Goal: Complete application form

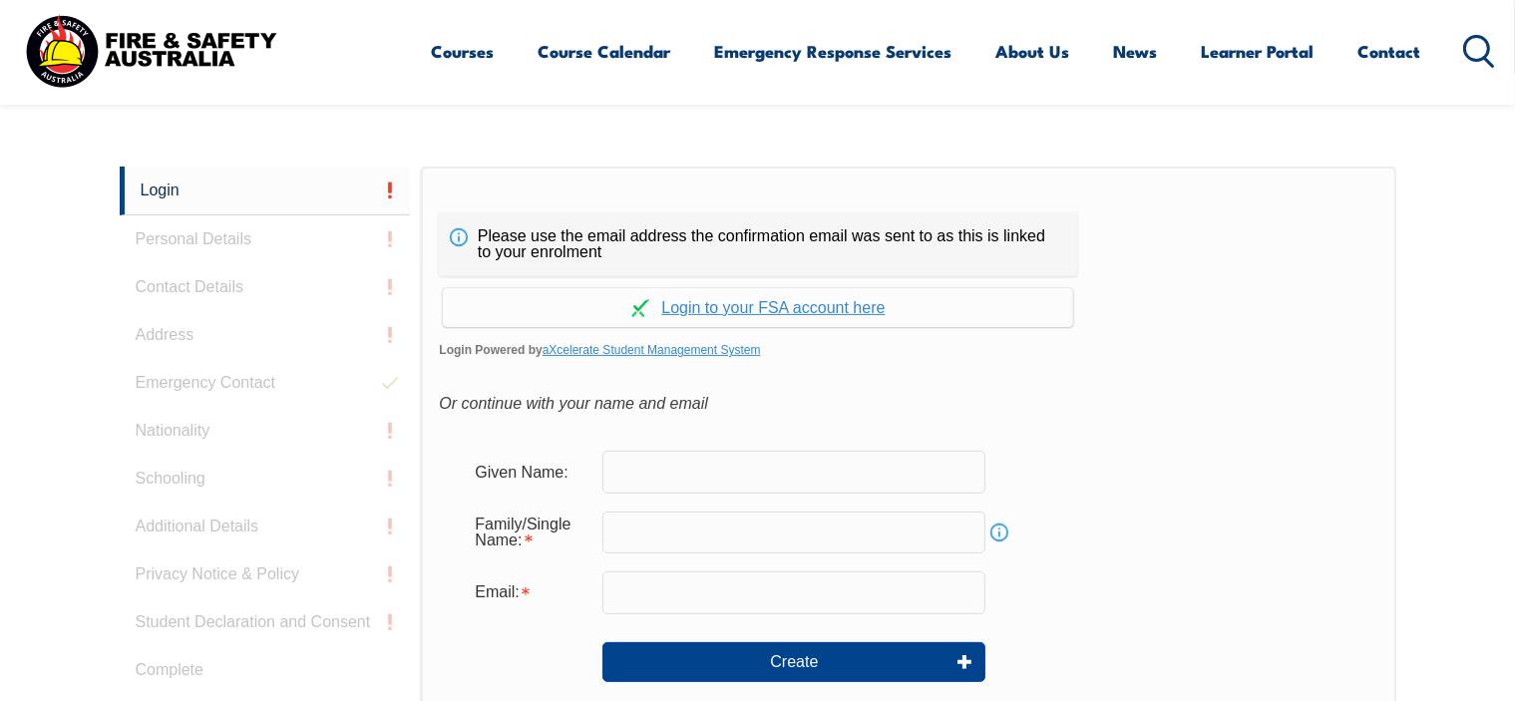
scroll to position [531, 0]
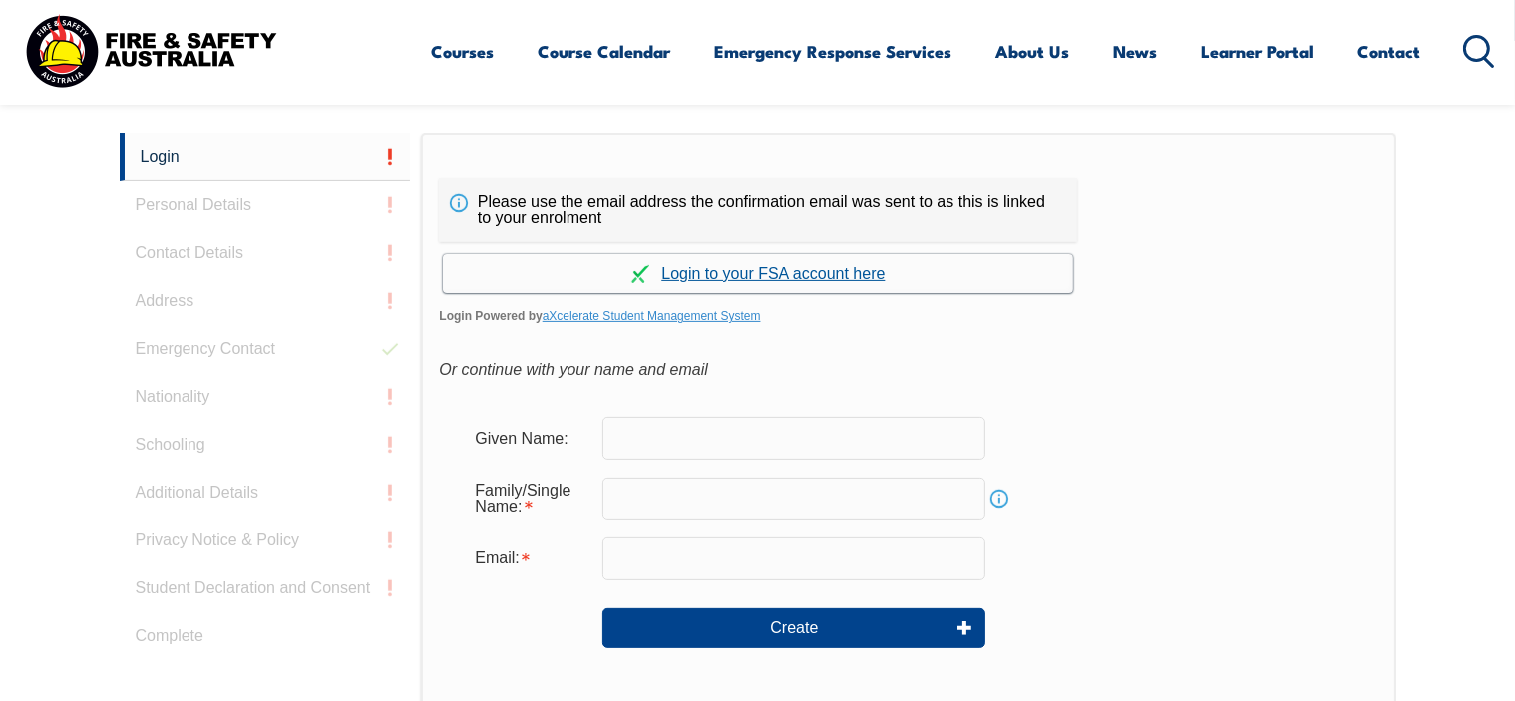
click at [785, 275] on link "Continue with aXcelerate" at bounding box center [758, 273] width 630 height 39
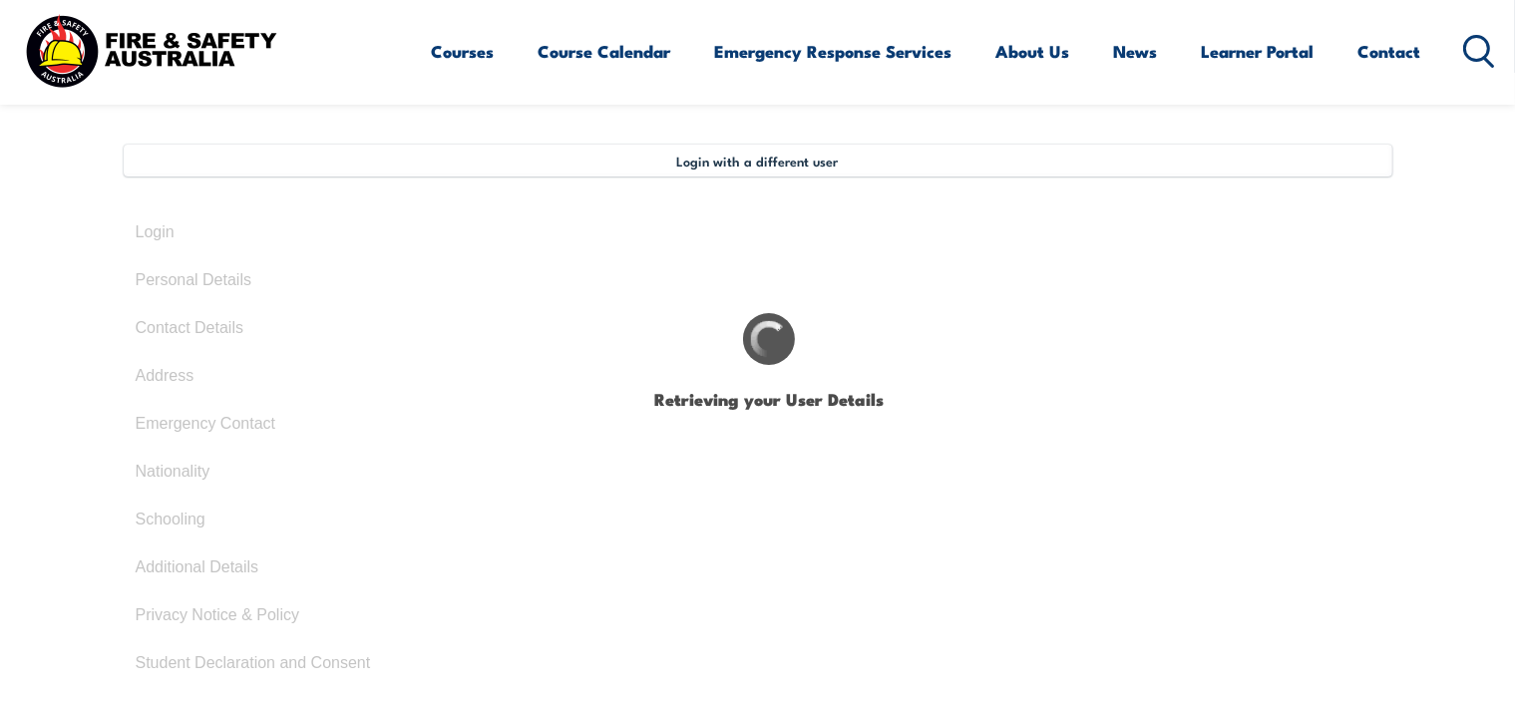
select select "Mr"
type input "Michael"
type input "Hawton"
type input "May 18, 1983"
type input "SA5A5U6ETL"
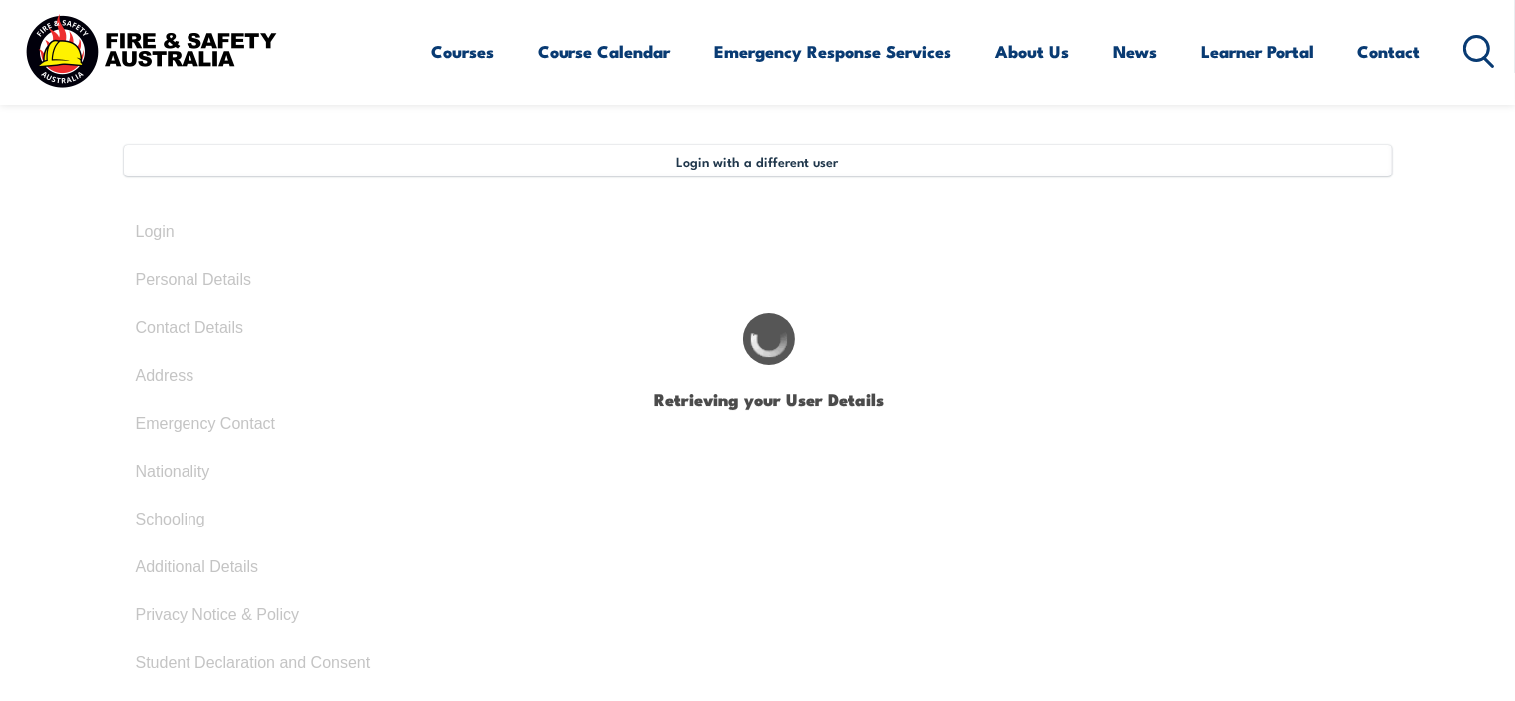
select select "M"
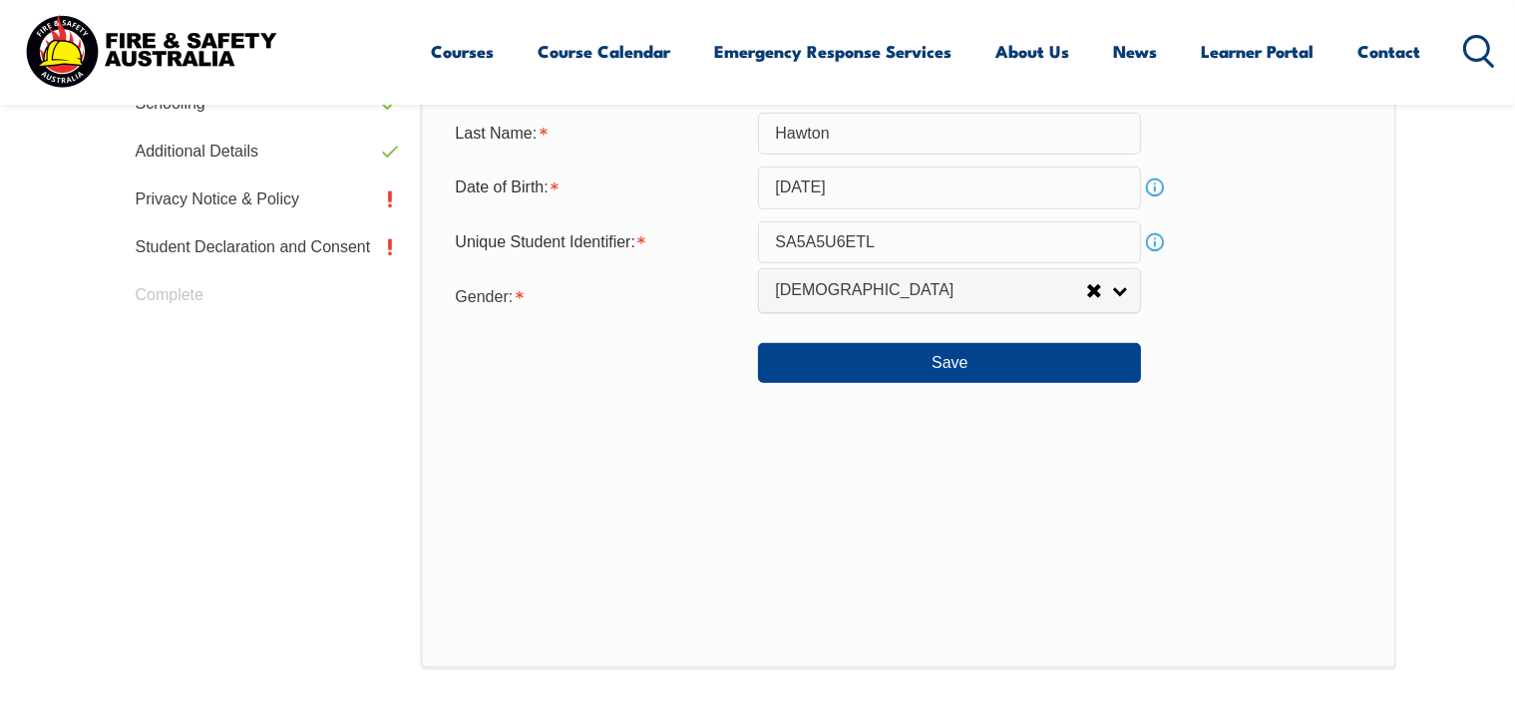
scroll to position [1041, 0]
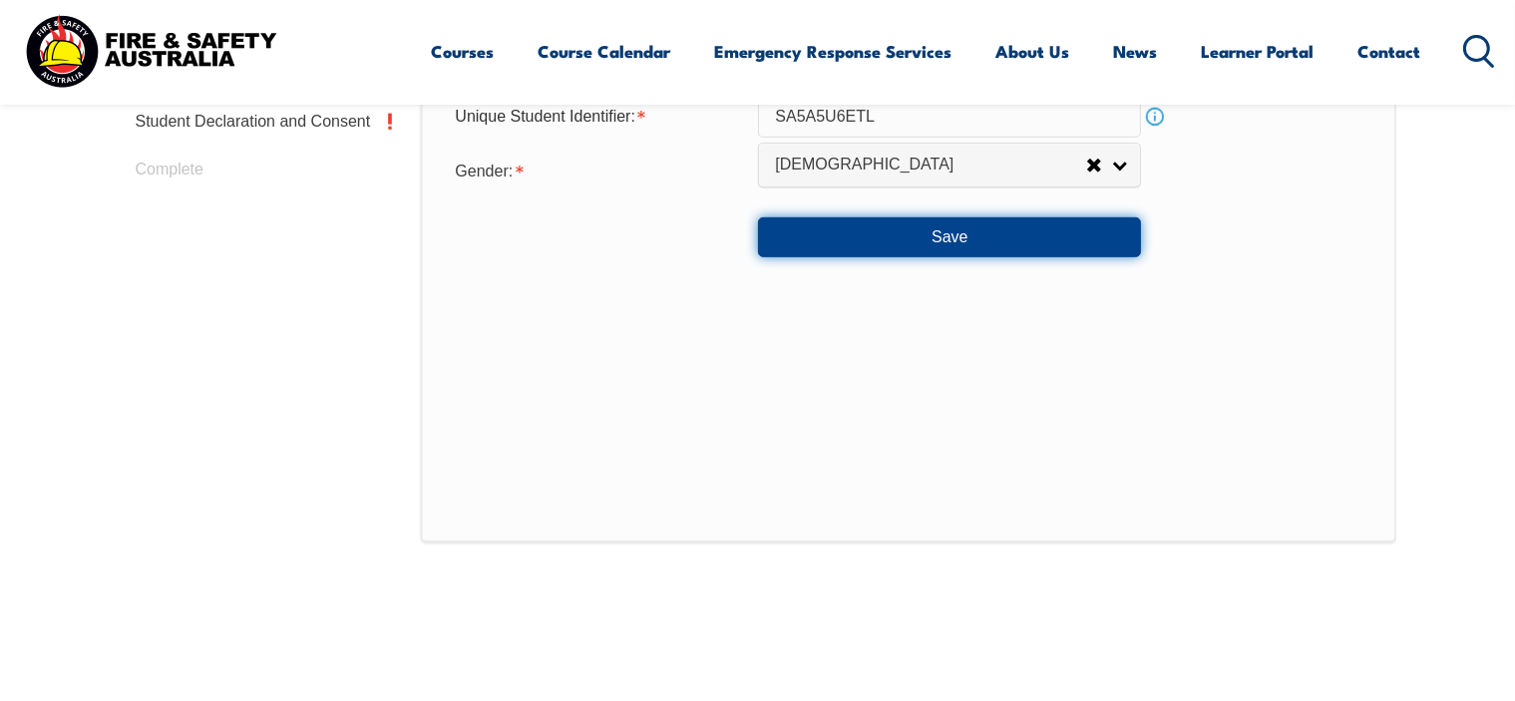
click at [951, 233] on button "Save" at bounding box center [949, 237] width 383 height 40
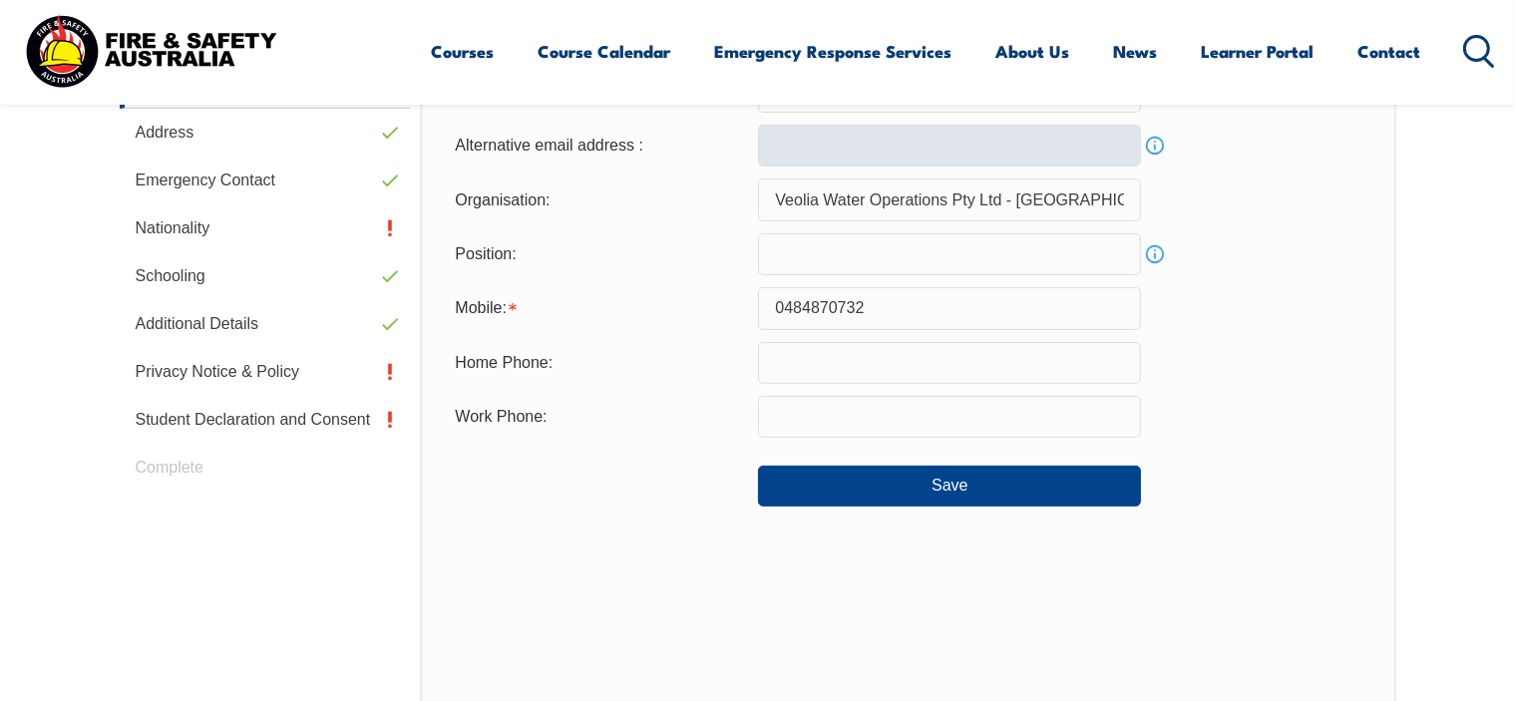
scroll to position [842, 0]
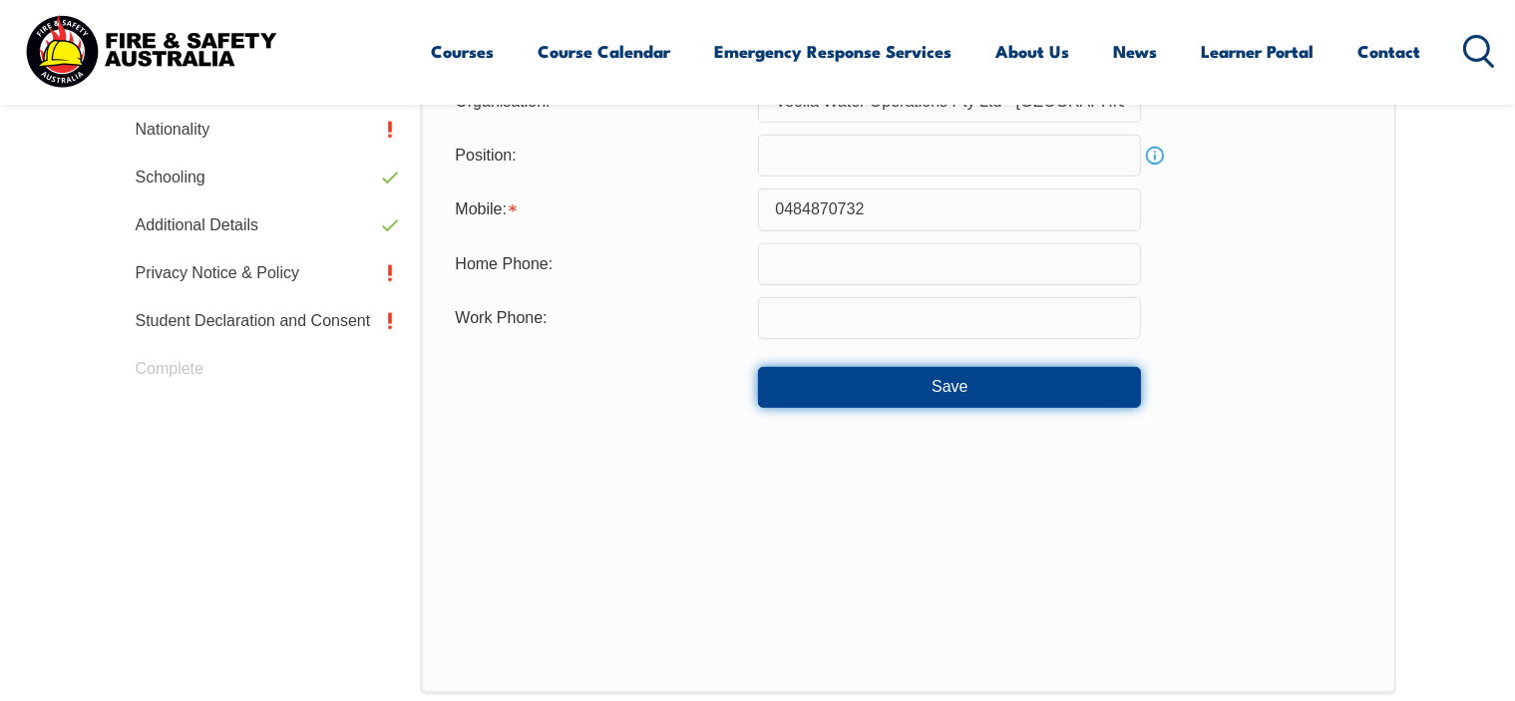
click at [902, 377] on button "Save" at bounding box center [949, 387] width 383 height 40
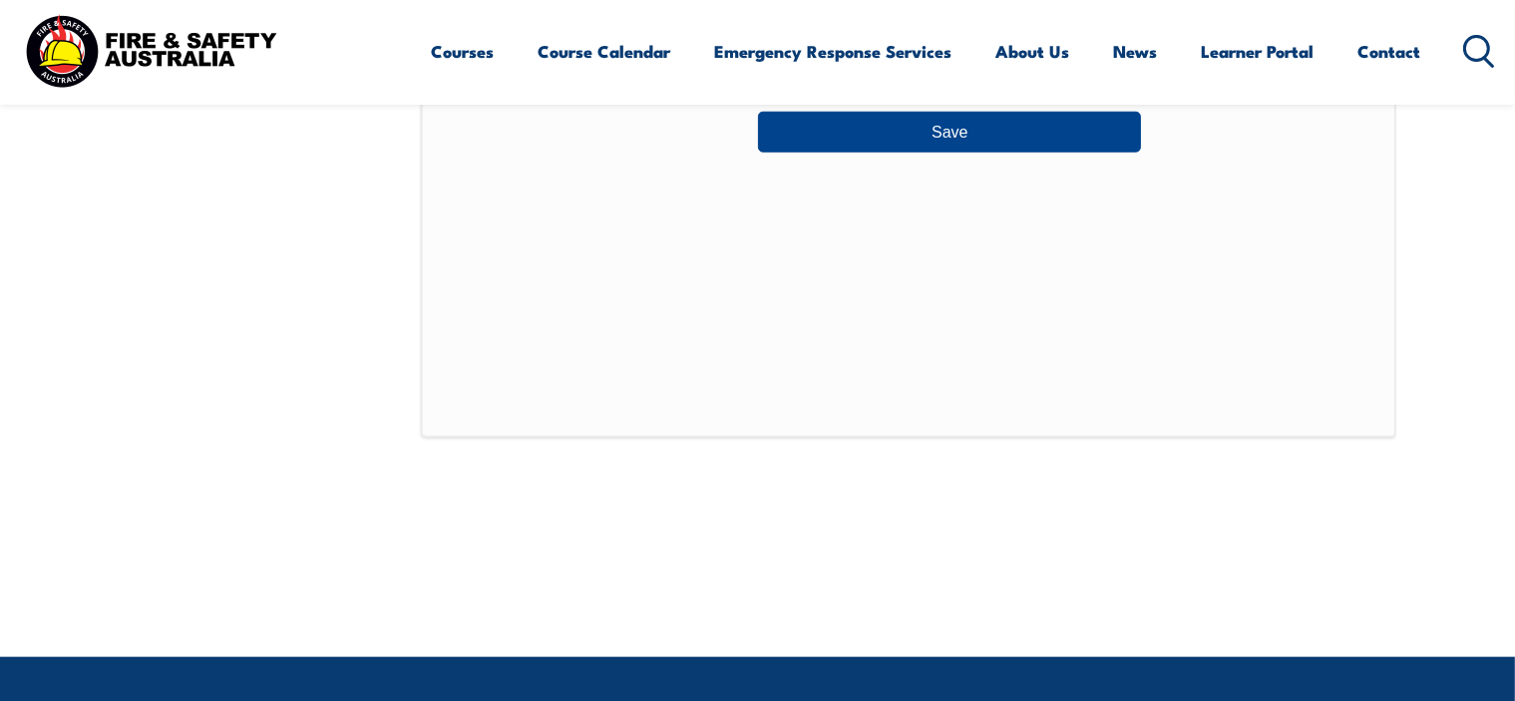
scroll to position [1739, 0]
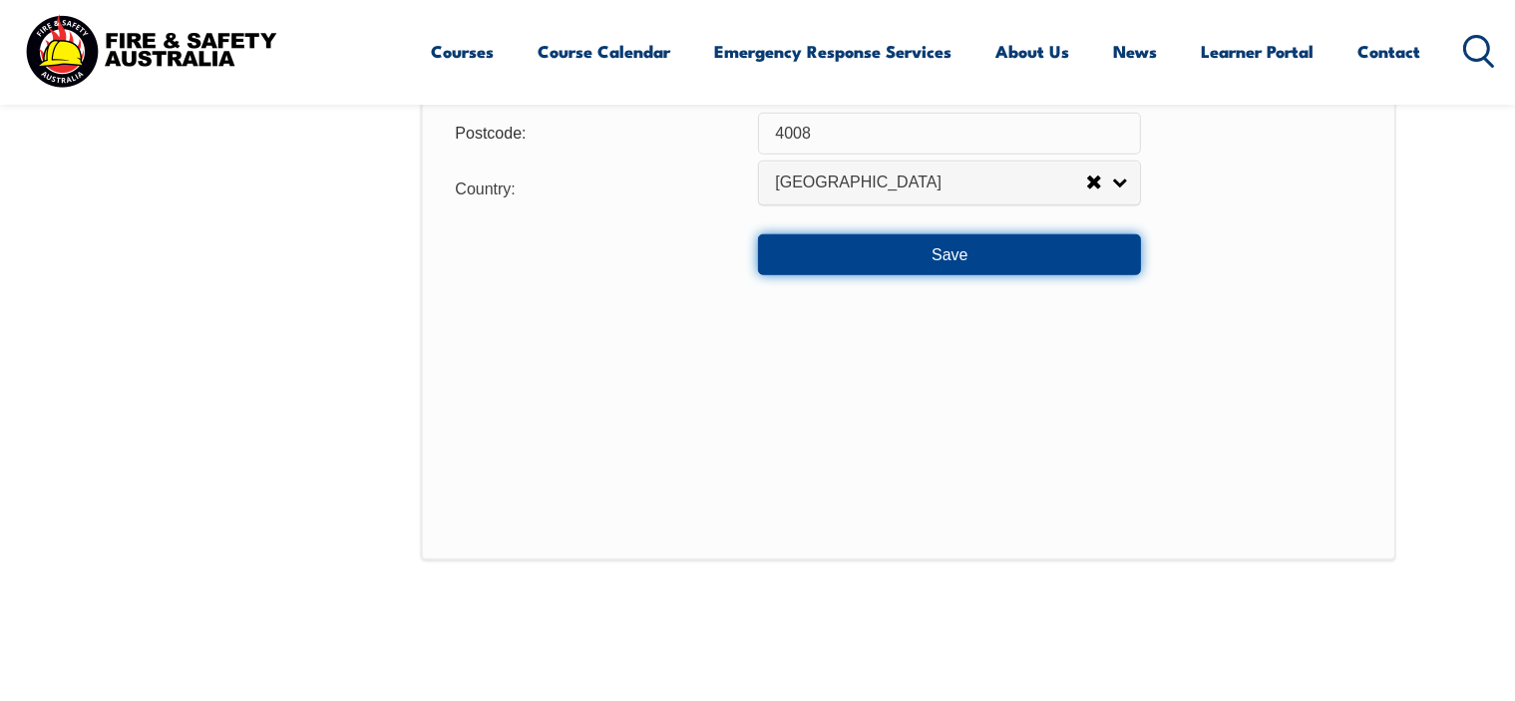
click at [976, 249] on button "Save" at bounding box center [949, 254] width 383 height 40
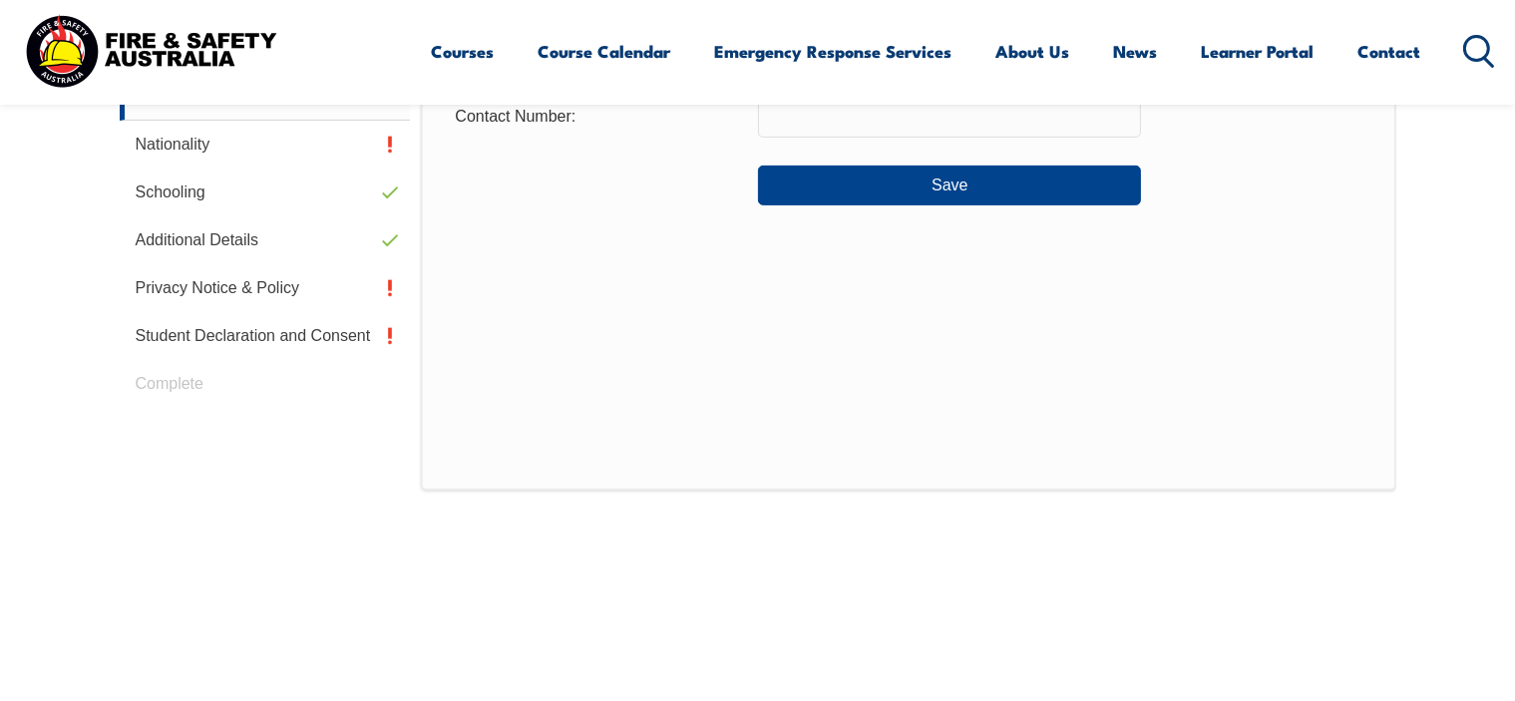
scroll to position [543, 0]
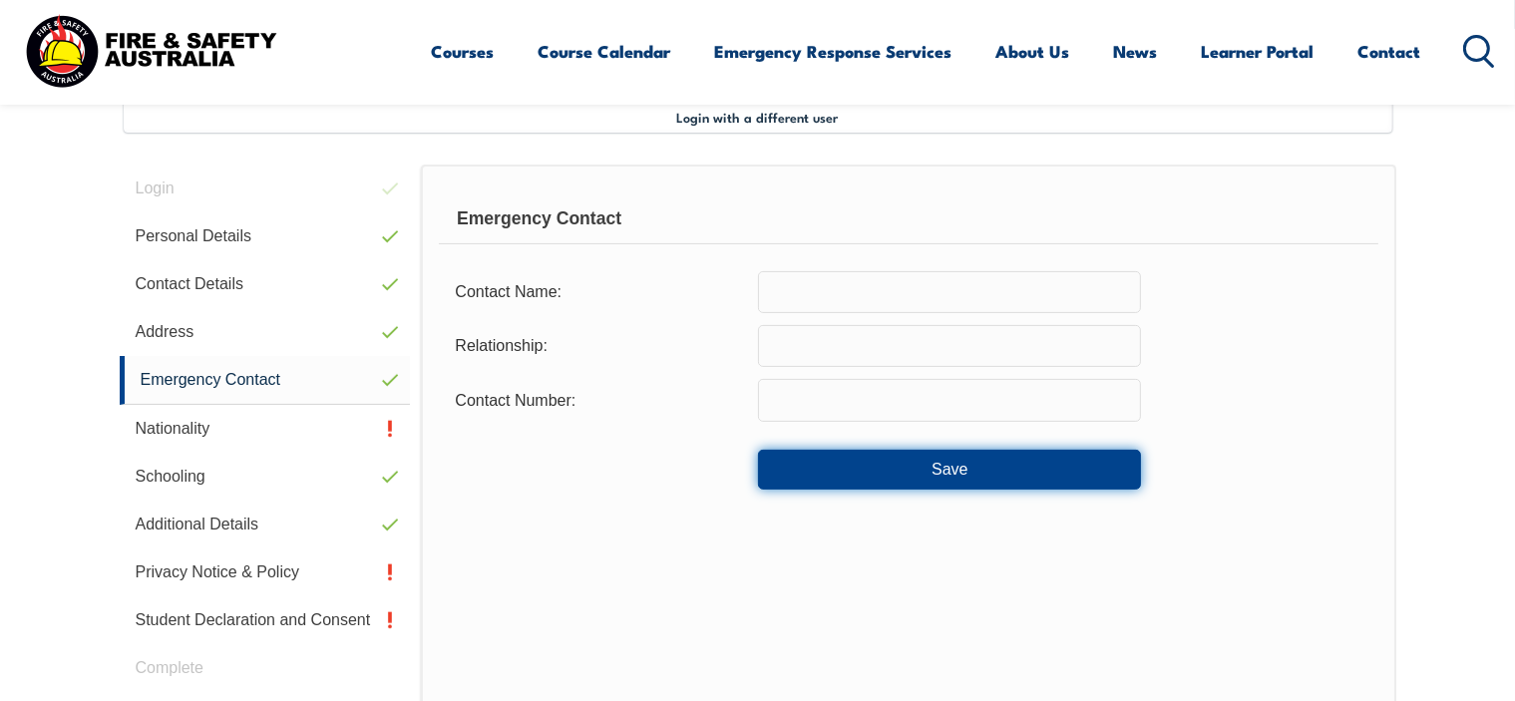
click at [989, 466] on button "Save" at bounding box center [949, 470] width 383 height 40
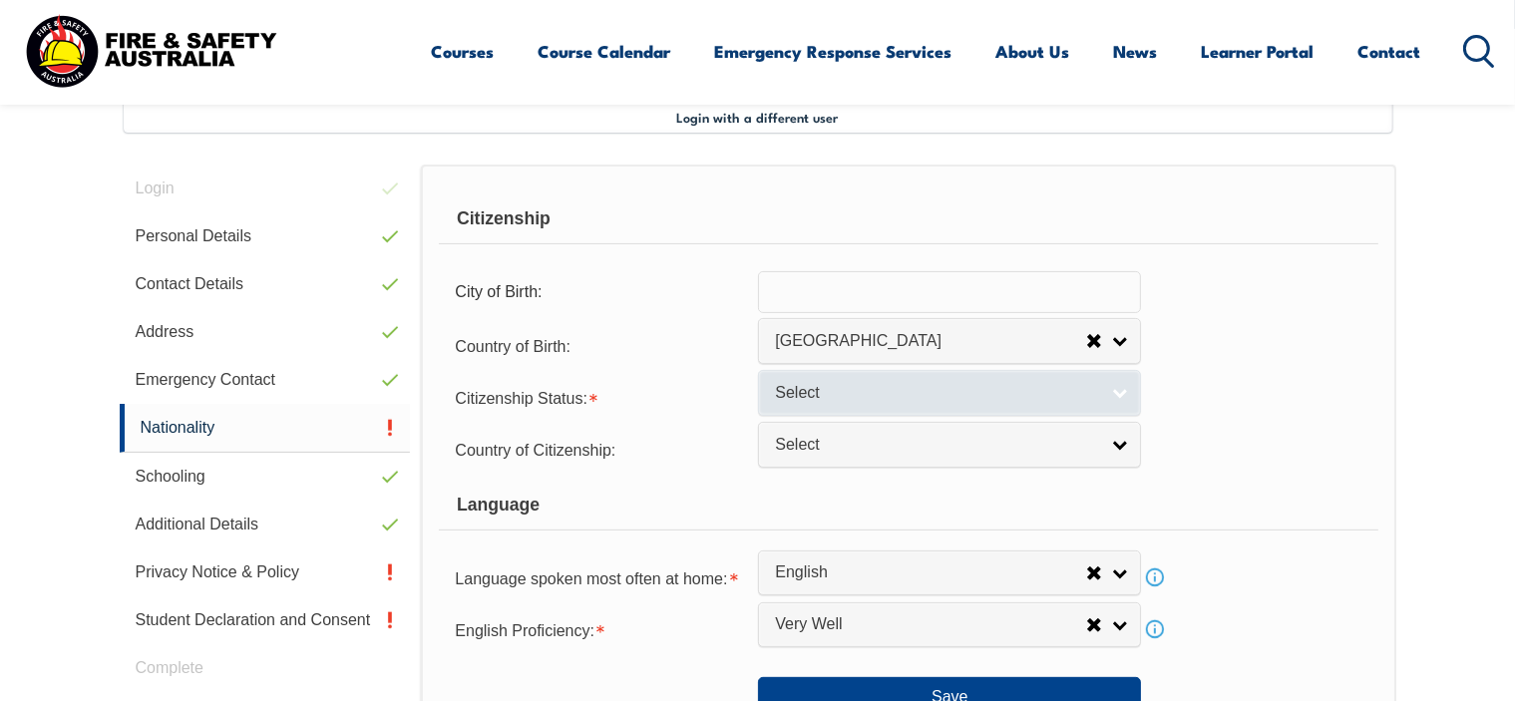
click at [988, 388] on span "Select" at bounding box center [936, 393] width 323 height 21
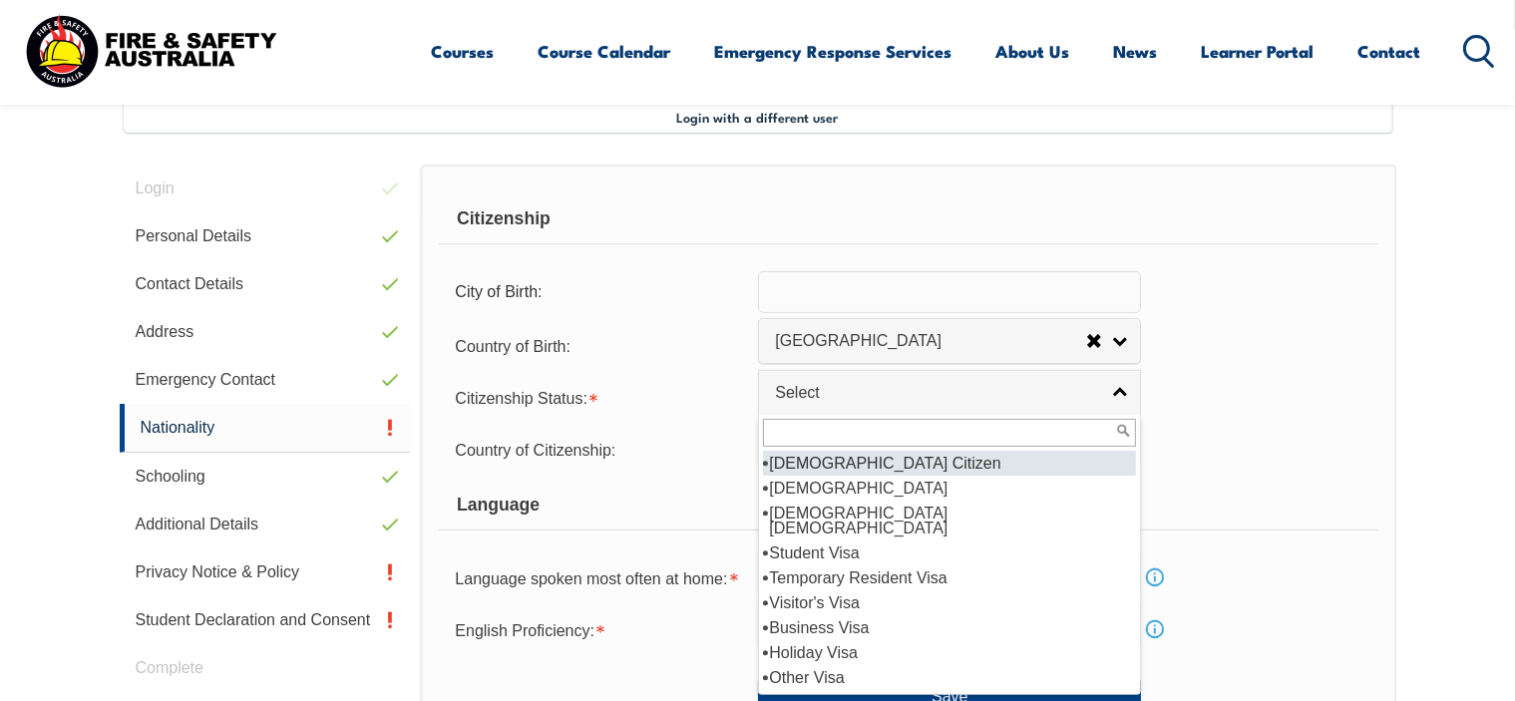
click at [948, 462] on li "Australian Citizen" at bounding box center [949, 463] width 373 height 25
select select "1"
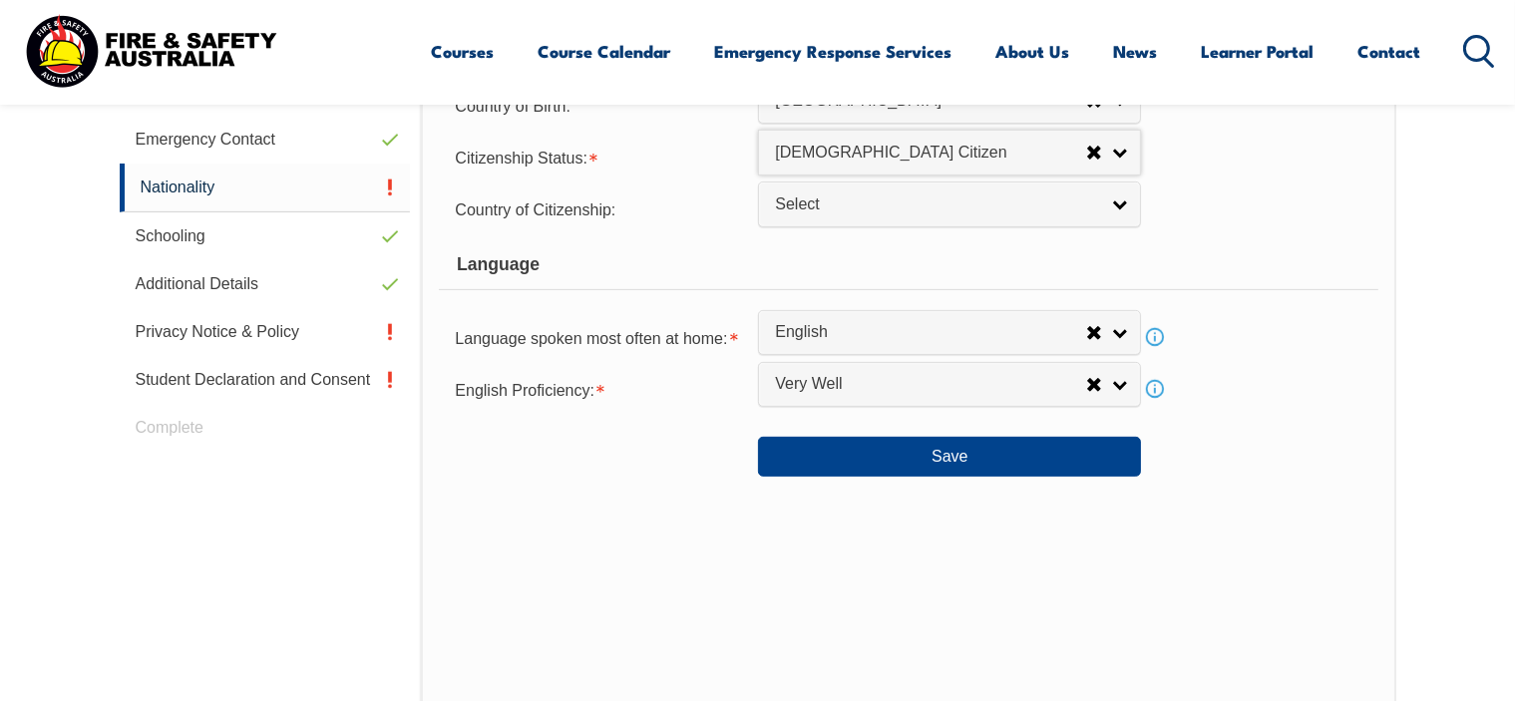
scroll to position [941, 0]
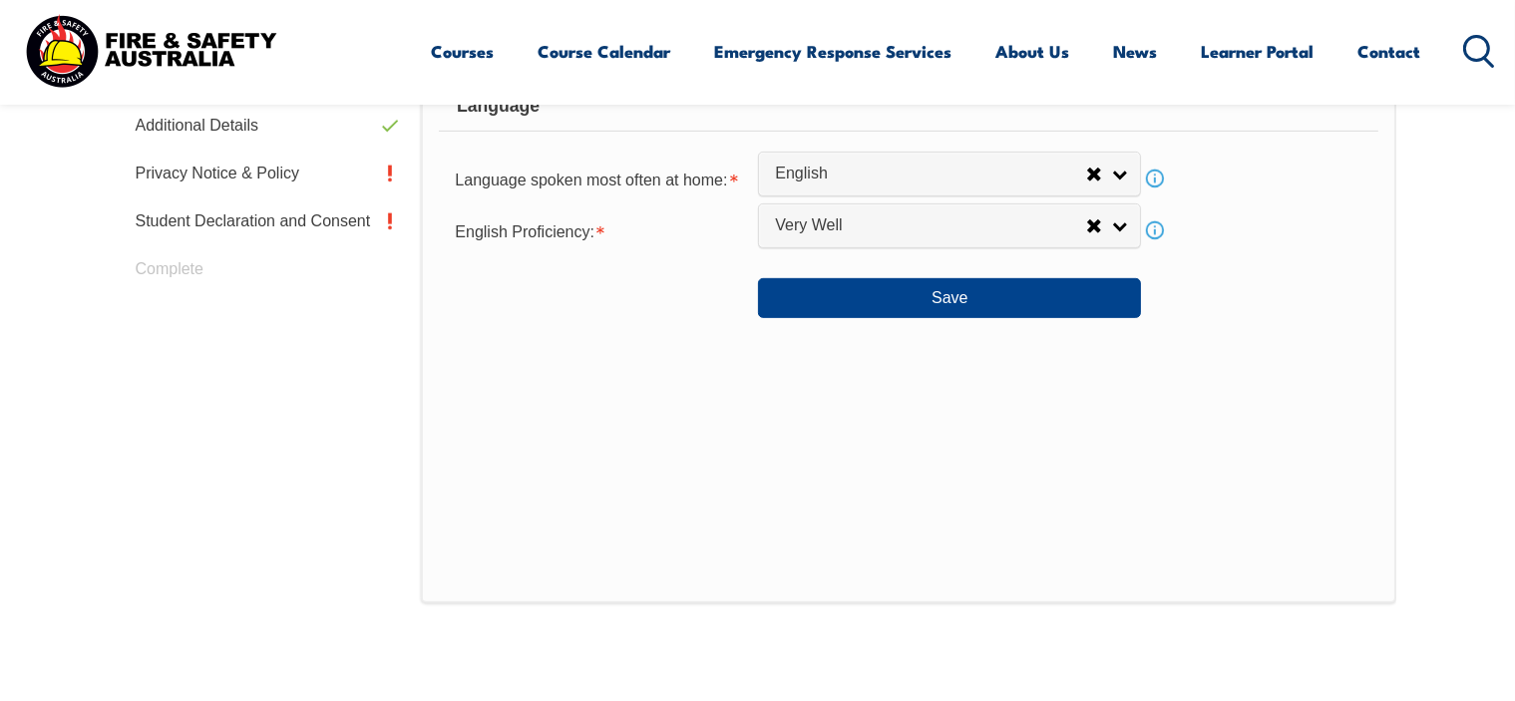
click at [963, 318] on div "Citizenship City of Birth: Country of Birth: Adelie Land (France) Afghanistan A…" at bounding box center [908, 185] width 974 height 838
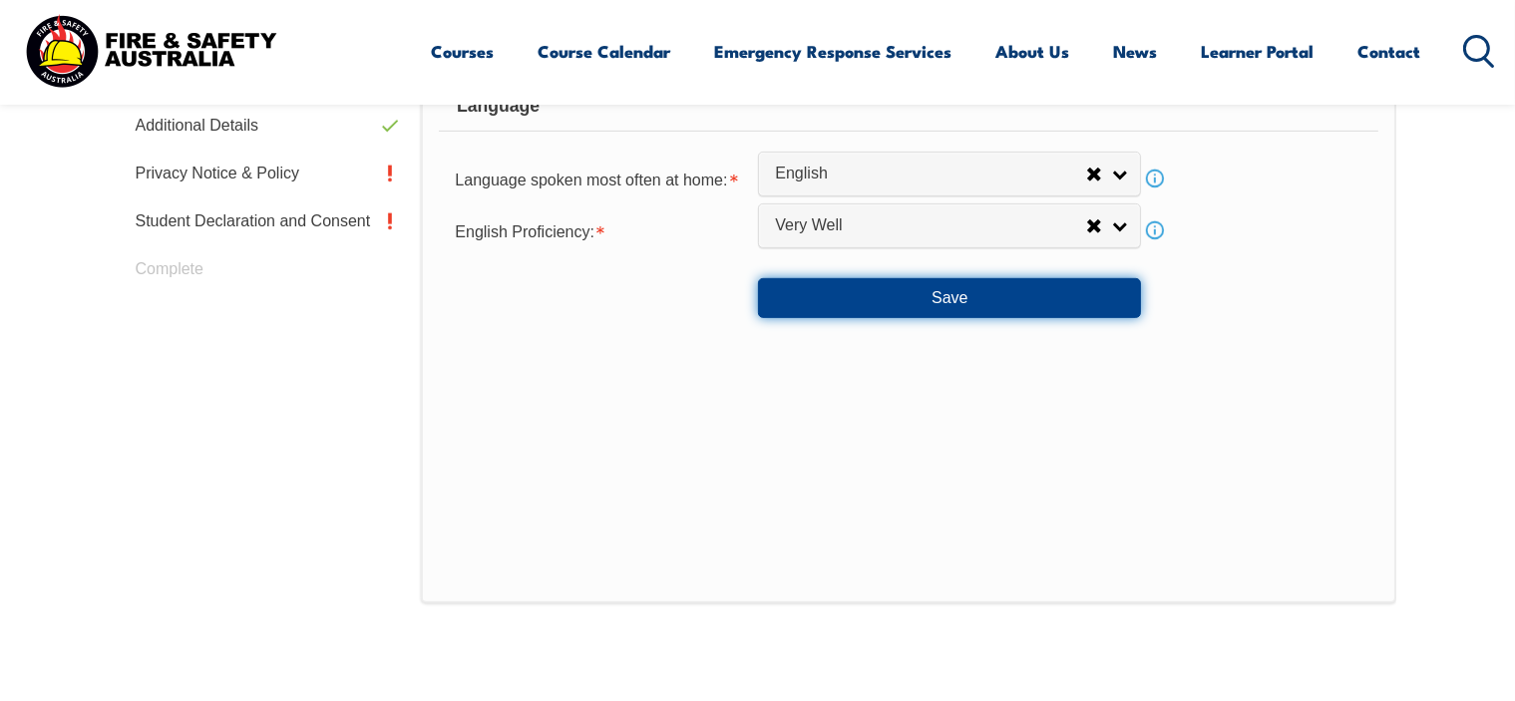
click at [976, 294] on button "Save" at bounding box center [949, 298] width 383 height 40
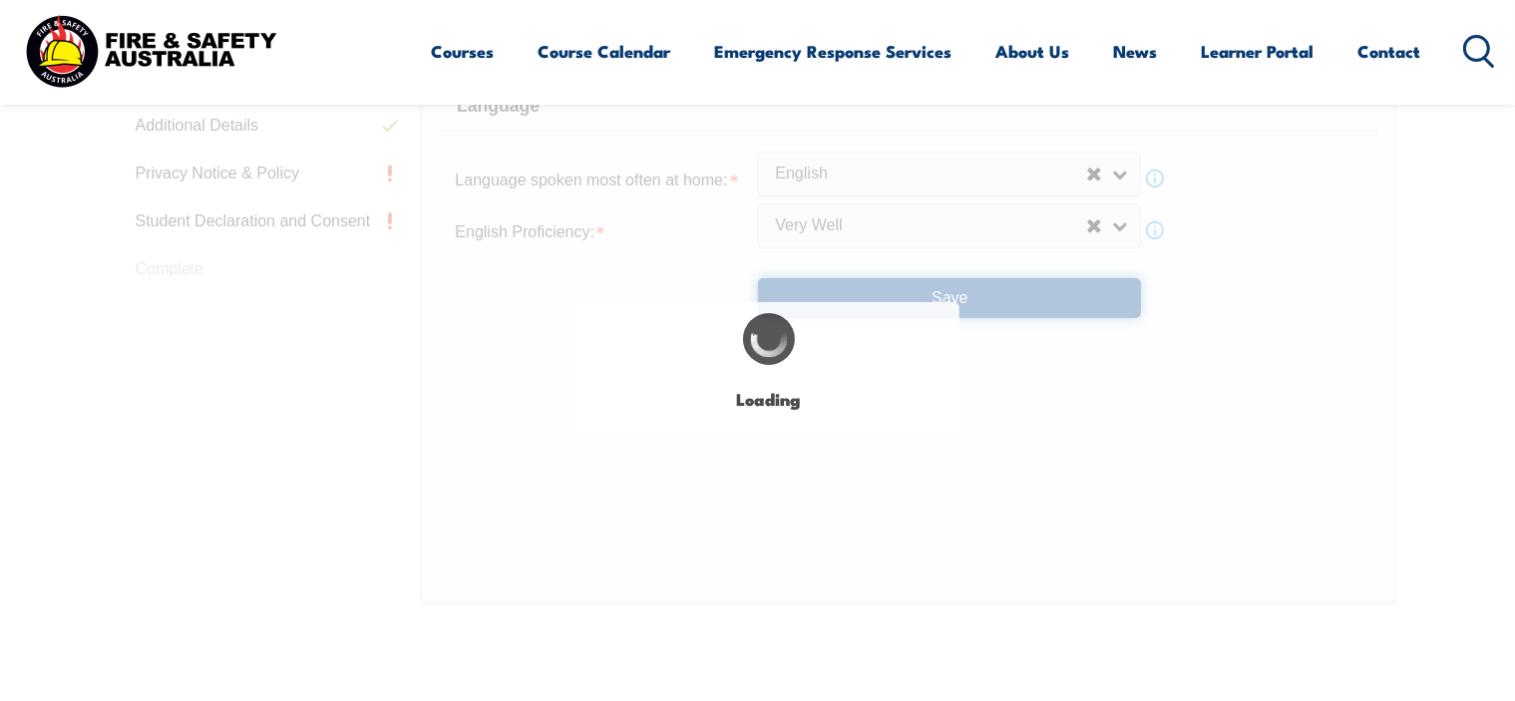
select select "false"
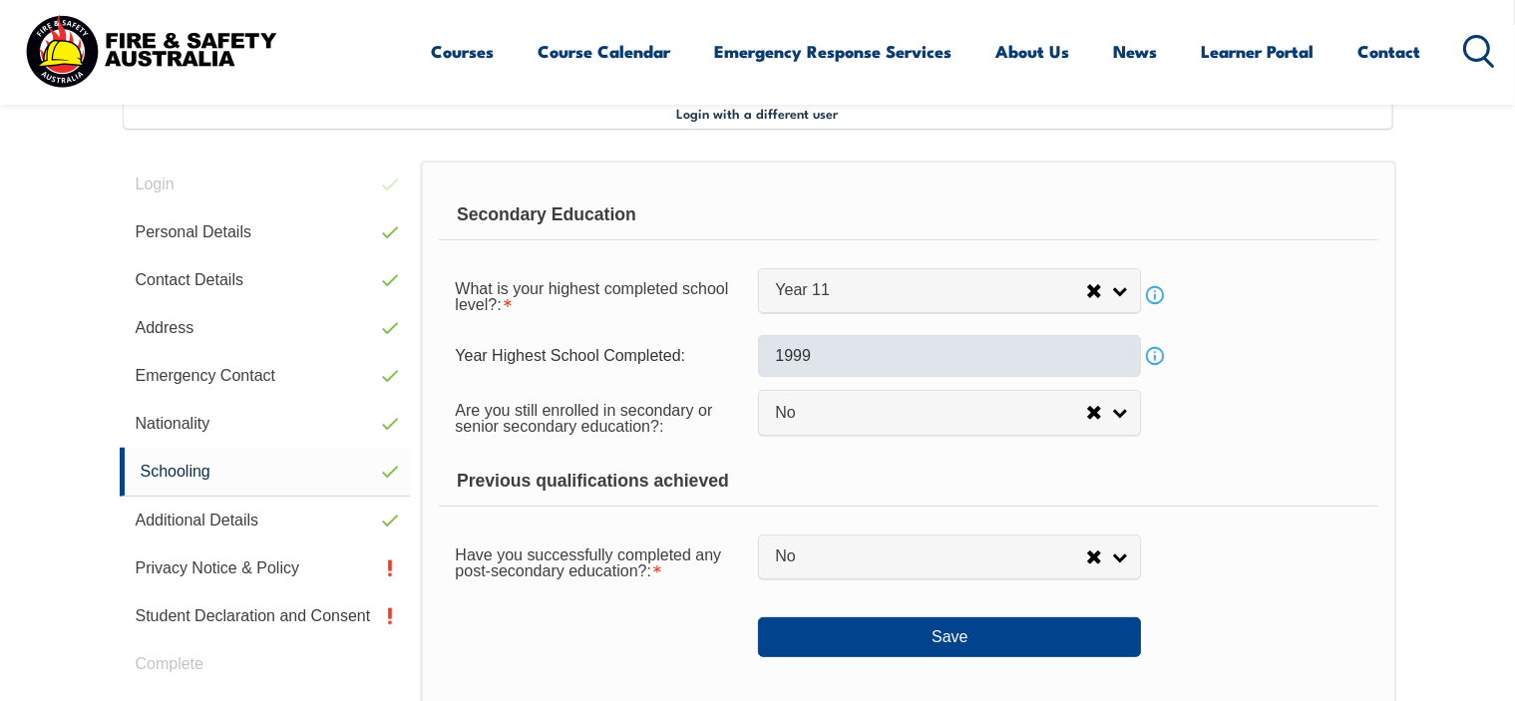
scroll to position [543, 0]
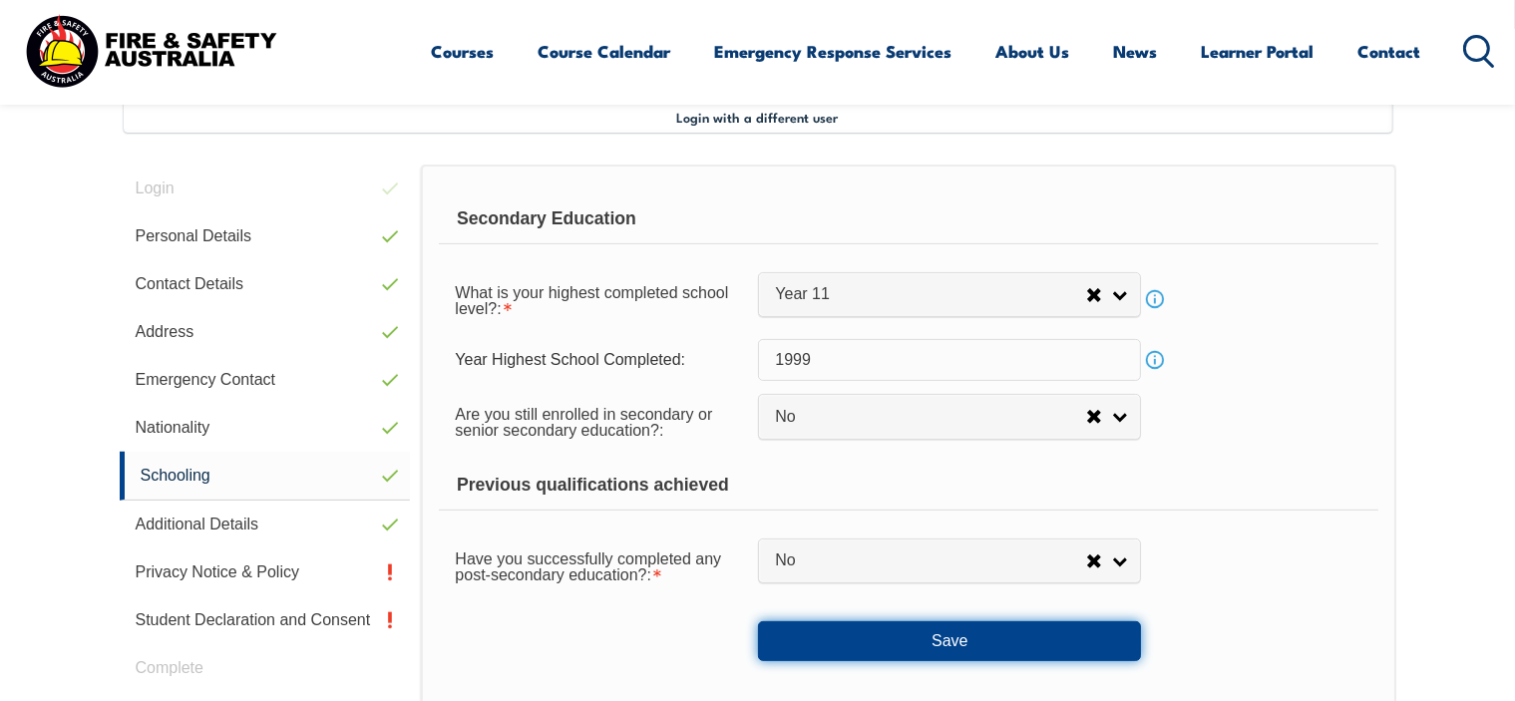
click at [887, 634] on button "Save" at bounding box center [949, 641] width 383 height 40
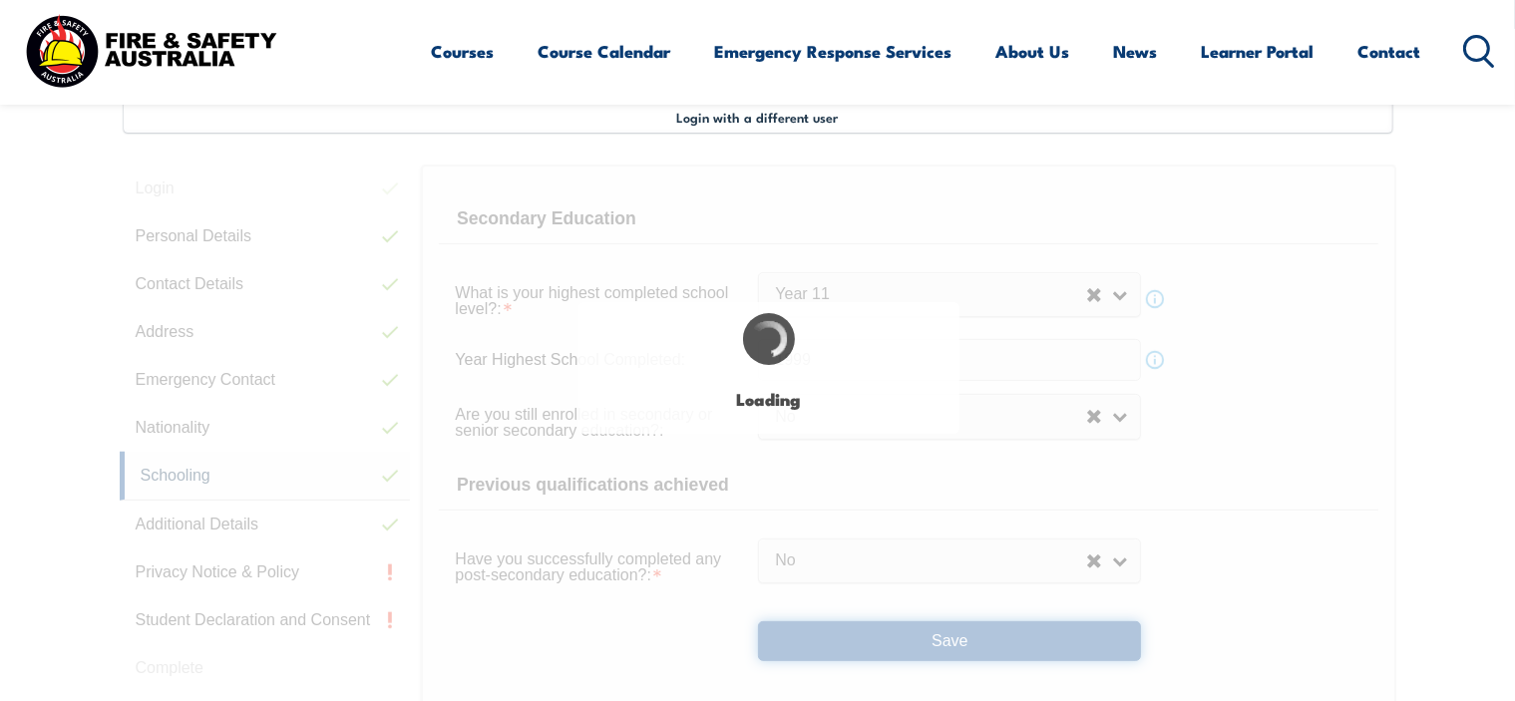
select select "false"
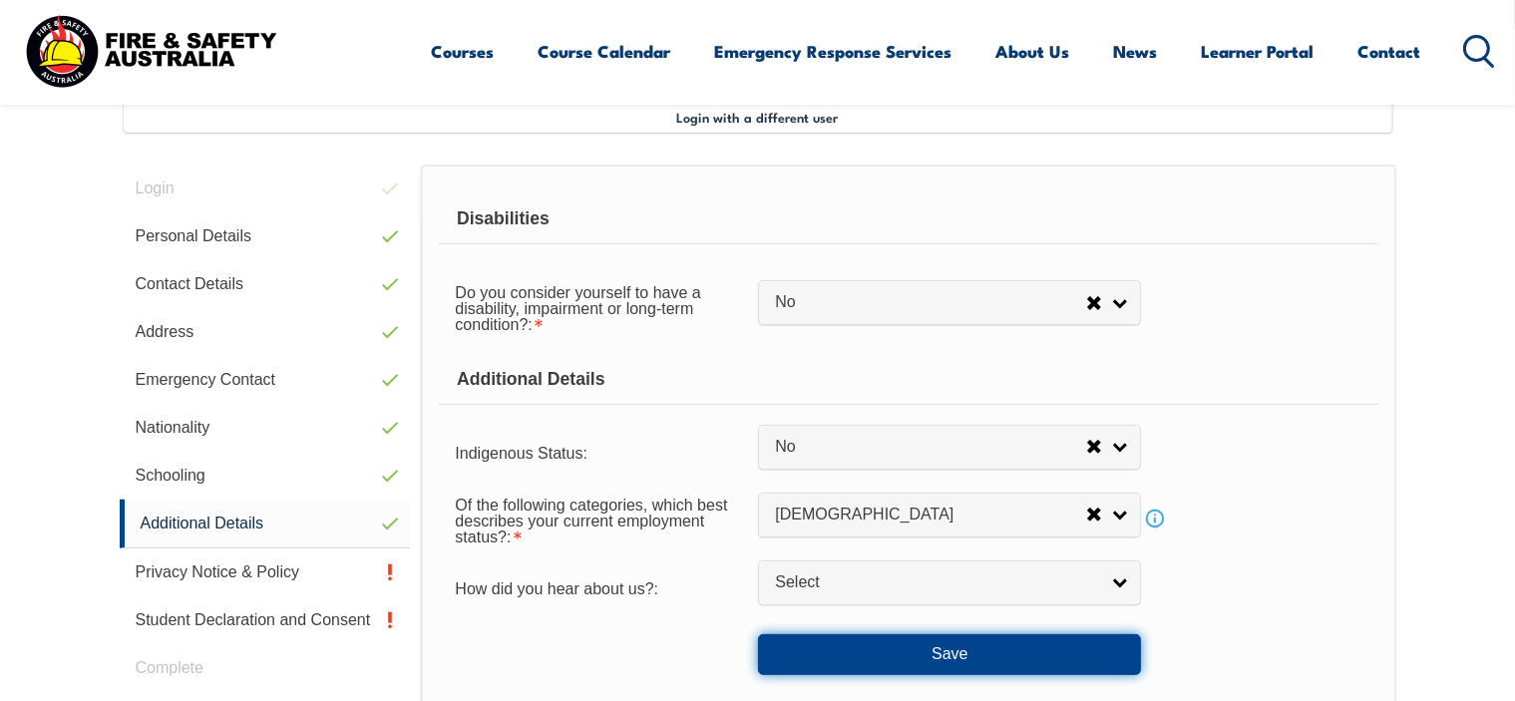
click at [889, 646] on button "Save" at bounding box center [949, 654] width 383 height 40
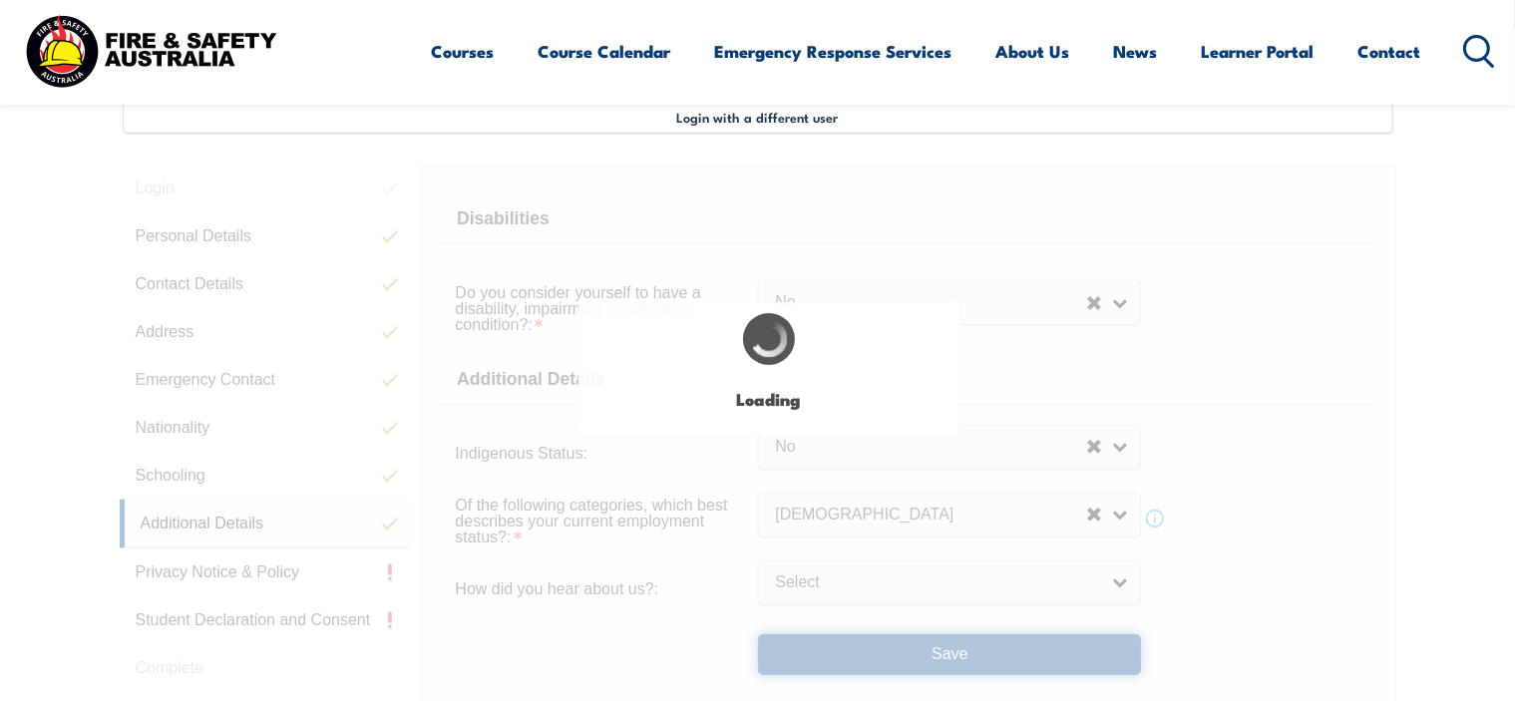
select select "false"
select select
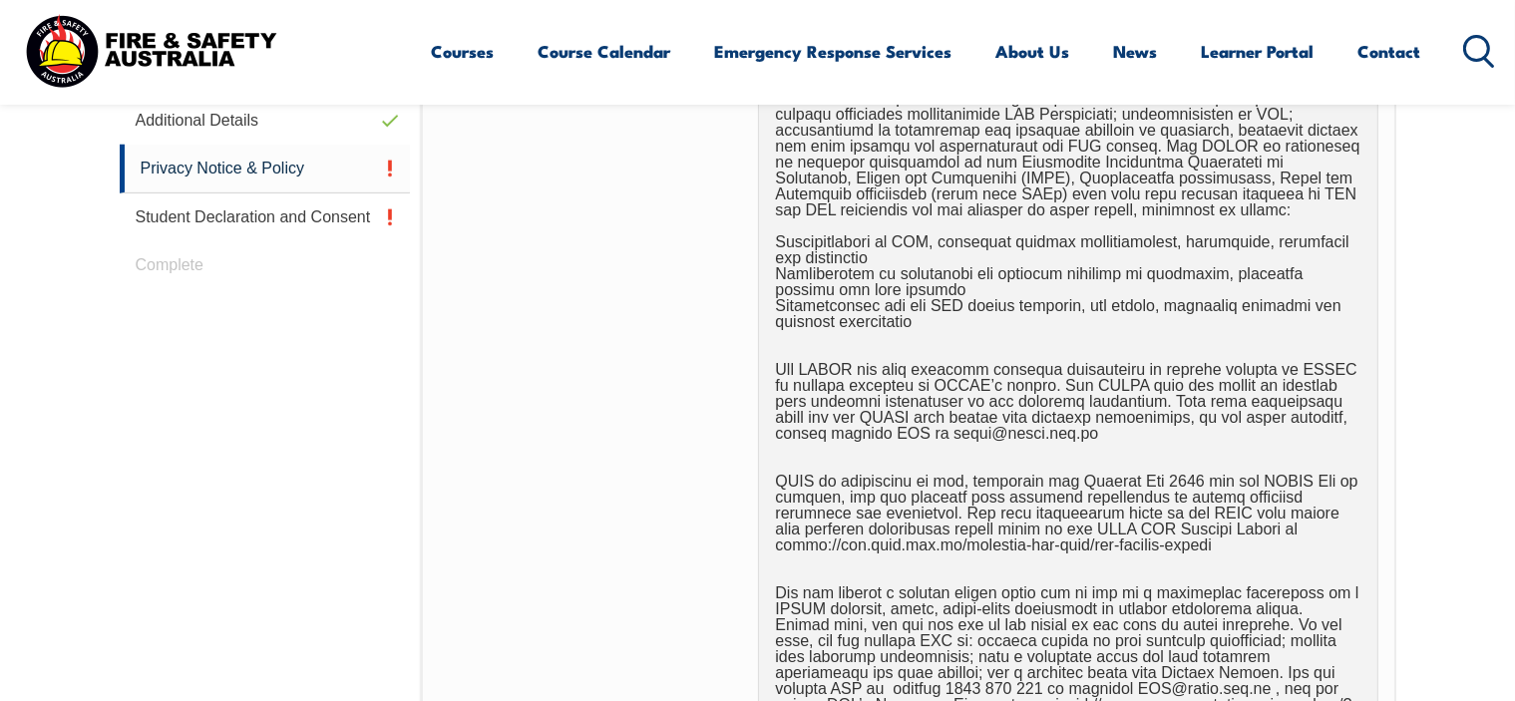
scroll to position [1241, 0]
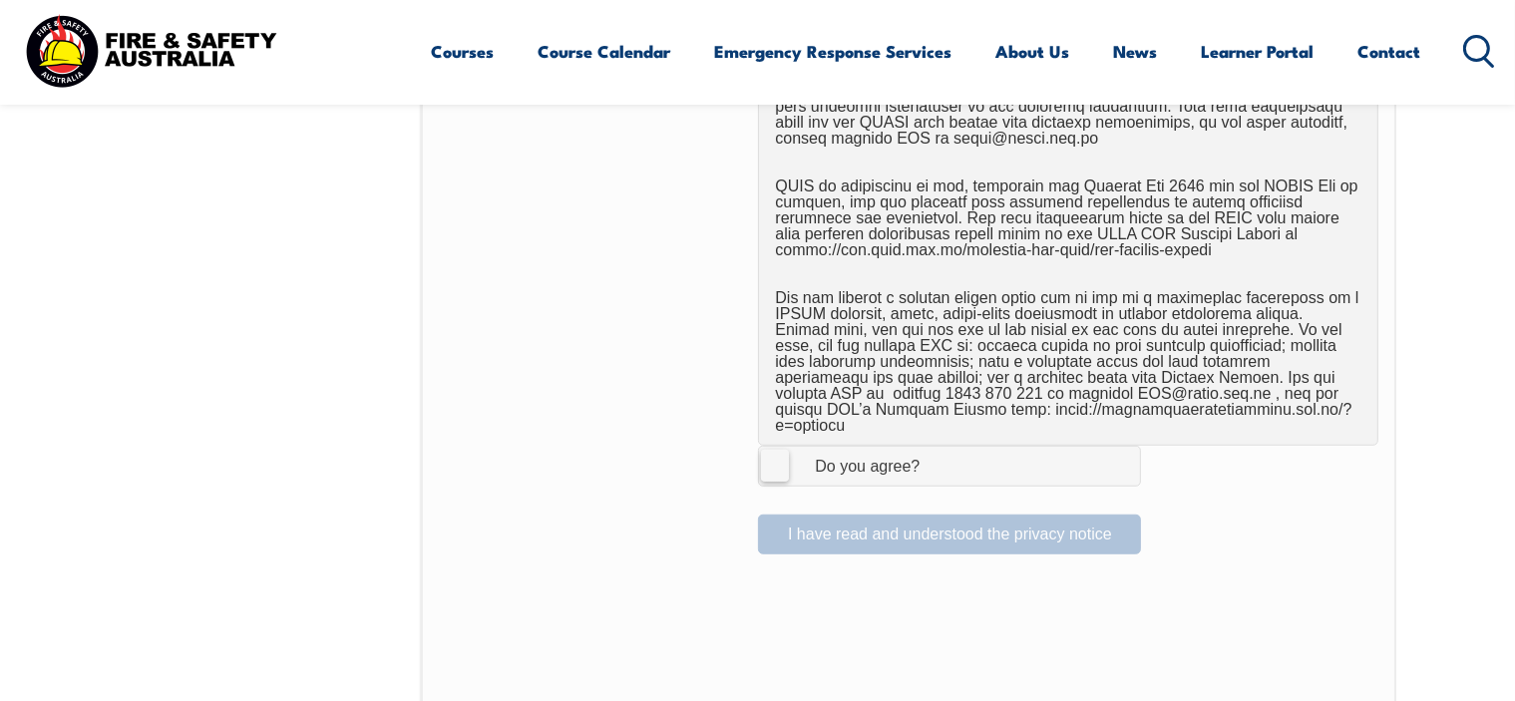
click at [782, 446] on label "I Agree Do you agree?" at bounding box center [949, 466] width 383 height 40
click at [935, 447] on input "I Agree Do you agree?" at bounding box center [952, 466] width 34 height 38
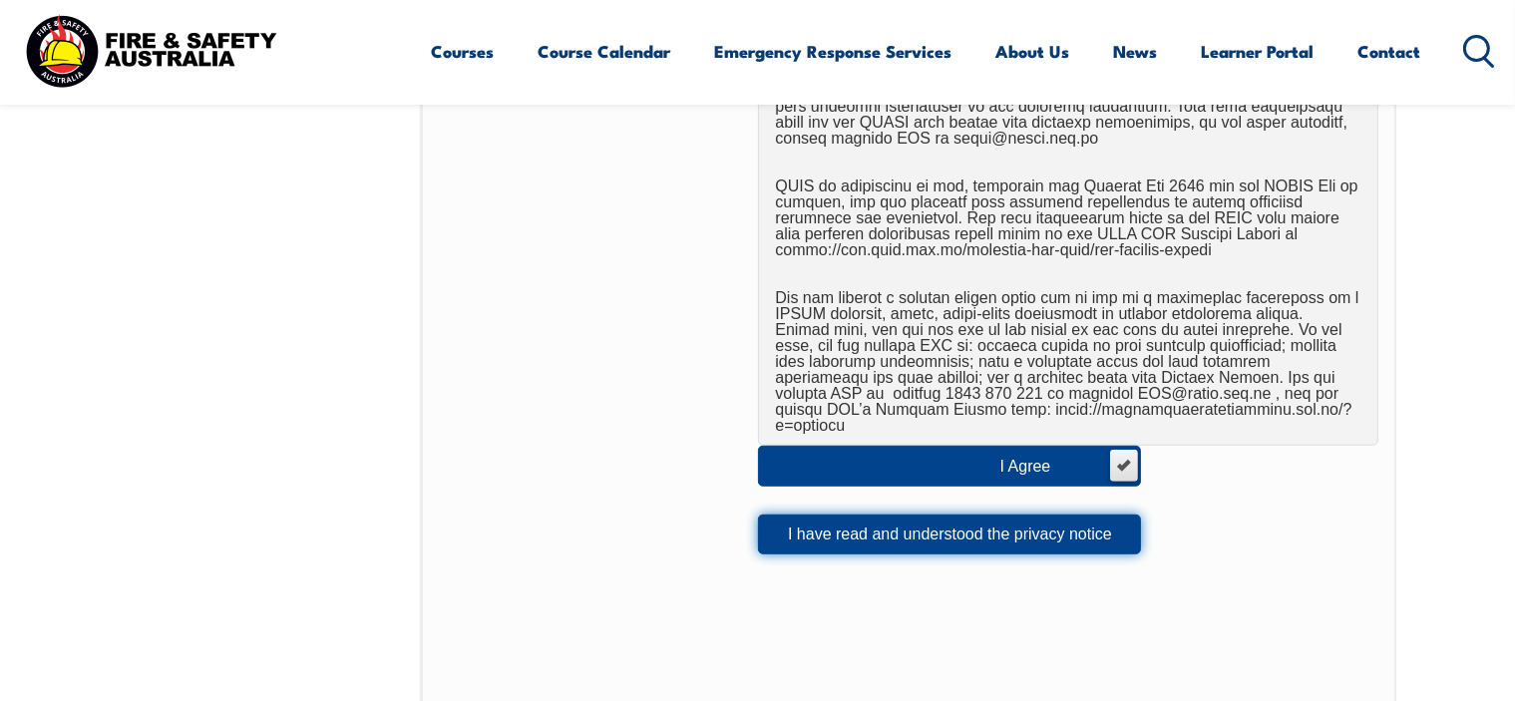
click at [848, 522] on button "I have read and understood the privacy notice" at bounding box center [949, 535] width 383 height 40
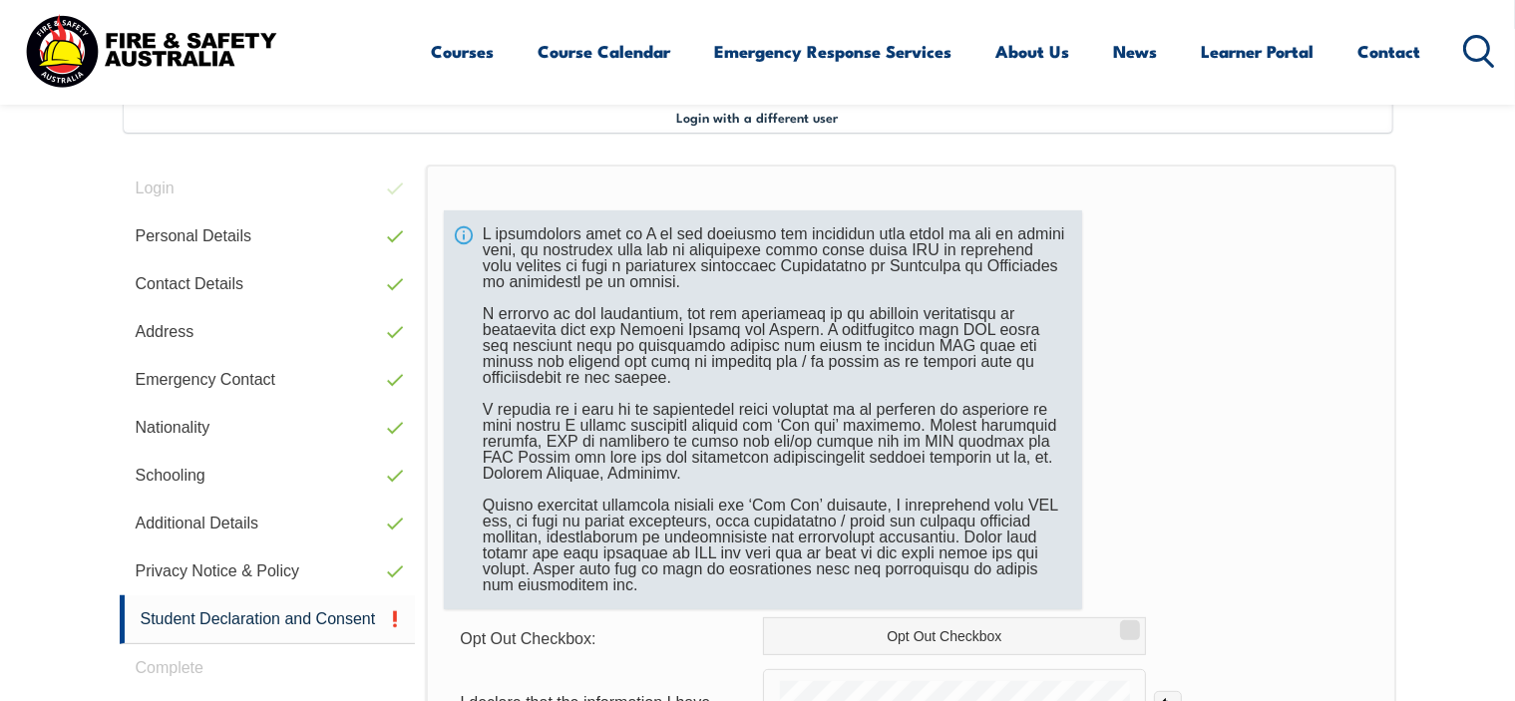
scroll to position [842, 0]
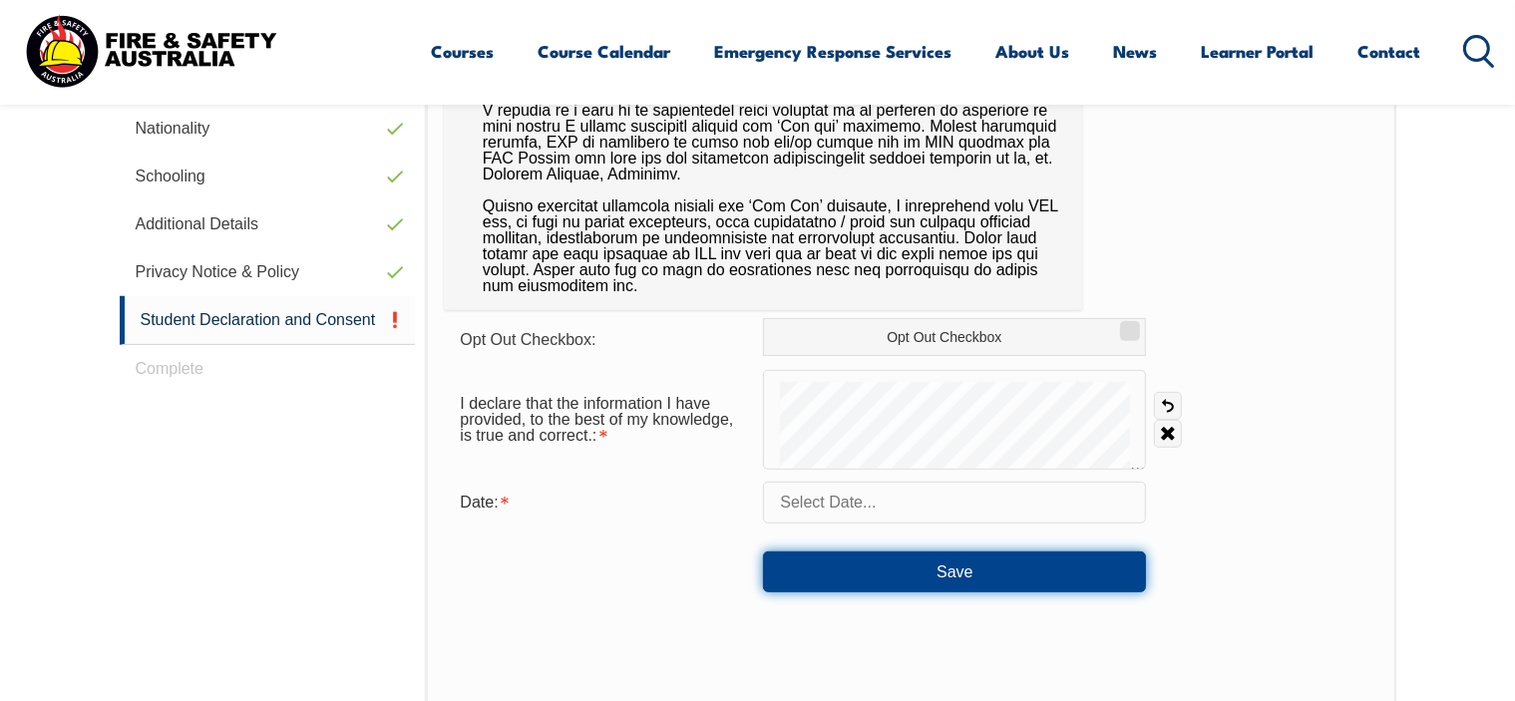
click at [905, 559] on button "Save" at bounding box center [954, 571] width 383 height 40
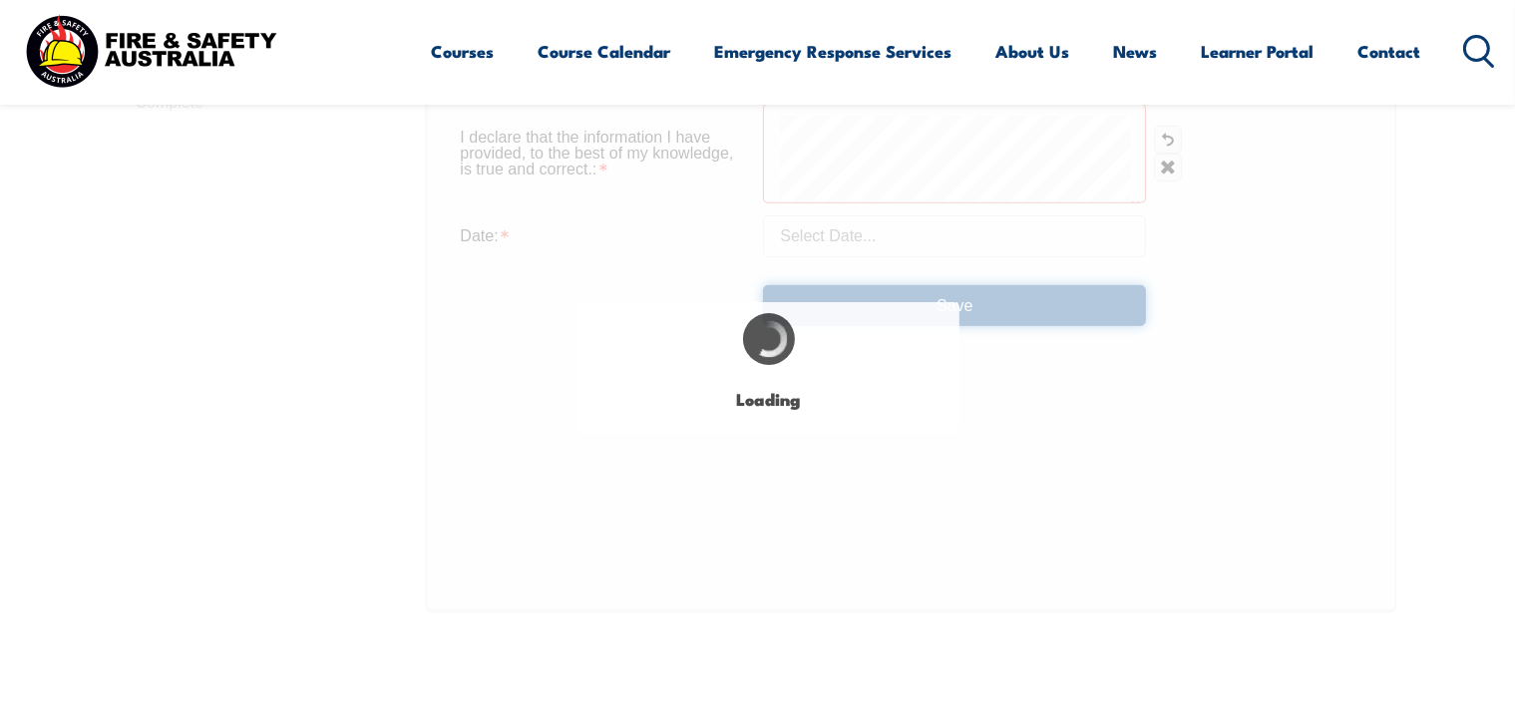
scroll to position [1111, 0]
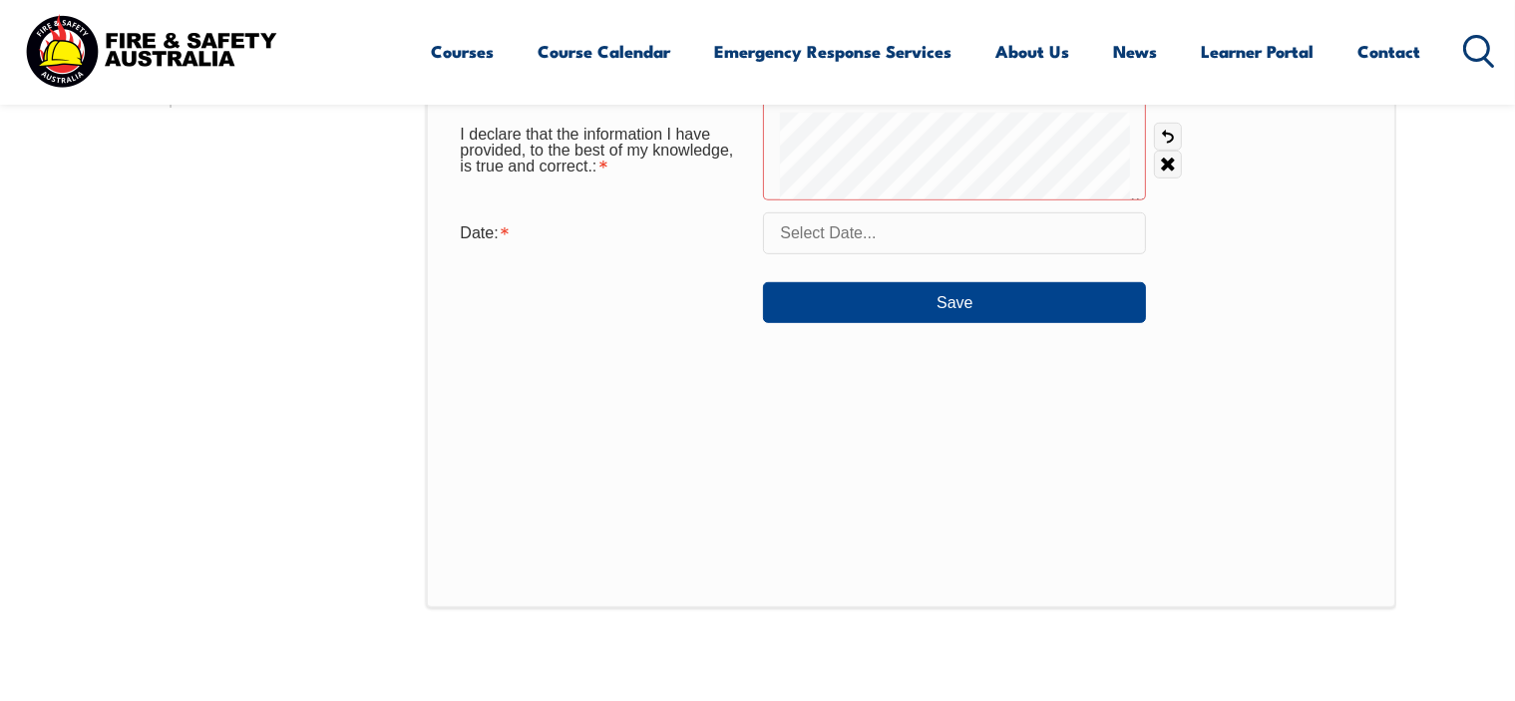
click at [1007, 235] on input "text" at bounding box center [954, 233] width 383 height 42
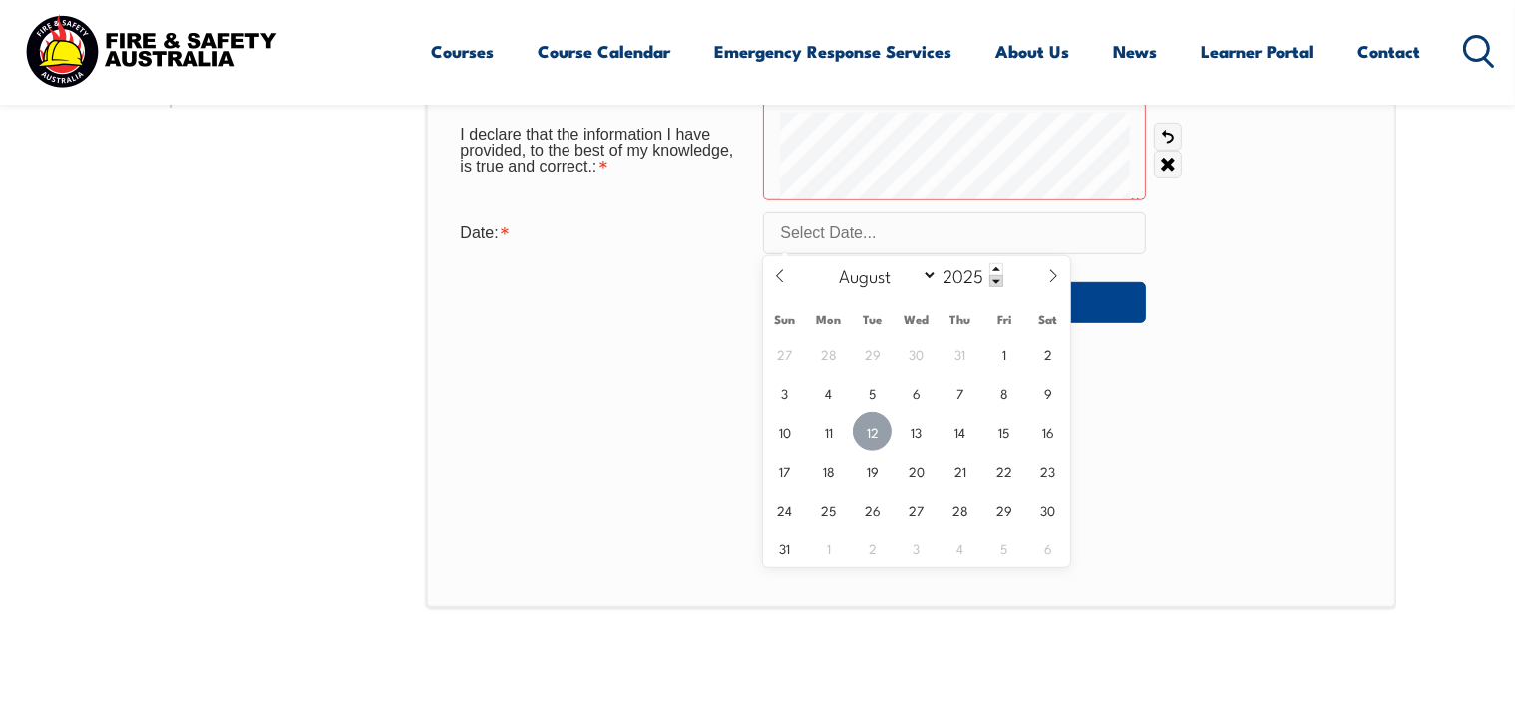
click at [875, 426] on span "12" at bounding box center [872, 431] width 39 height 39
type input "August 12, 2025"
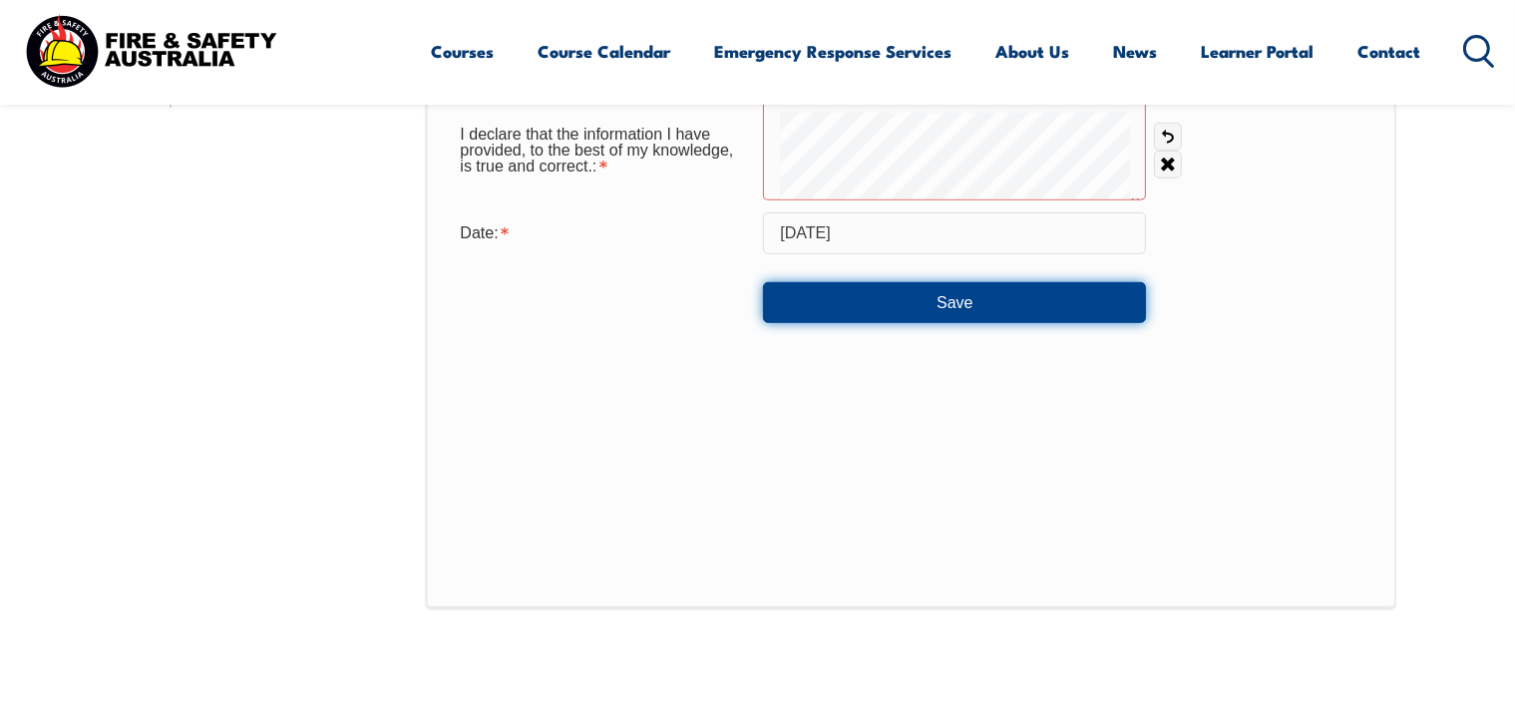
click at [936, 288] on button "Save" at bounding box center [954, 302] width 383 height 40
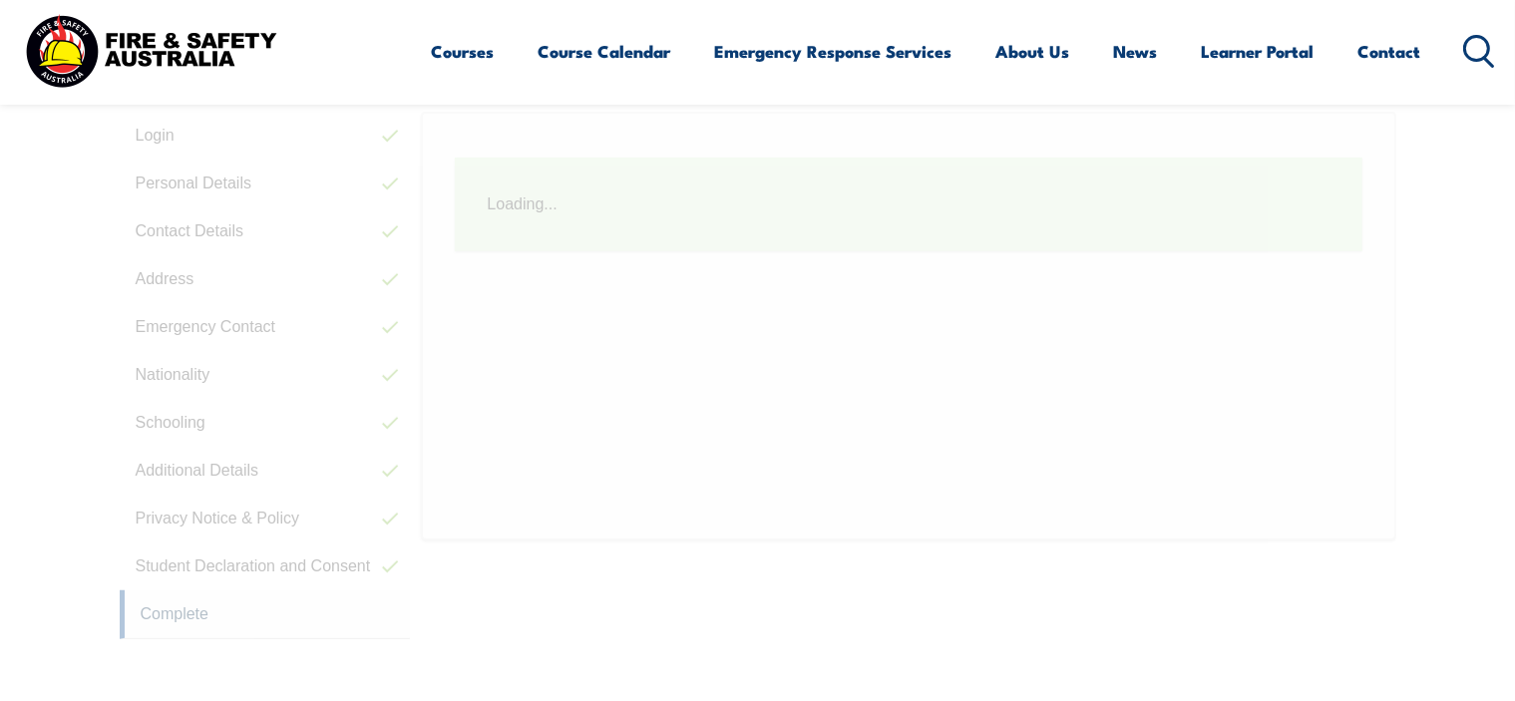
scroll to position [544, 0]
